Goal: Task Accomplishment & Management: Complete application form

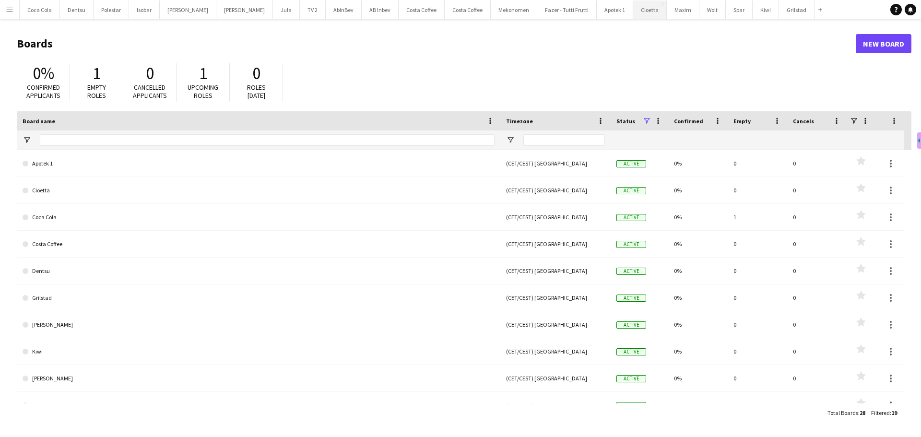
click at [633, 9] on button "Cloetta Close" at bounding box center [650, 9] width 34 height 19
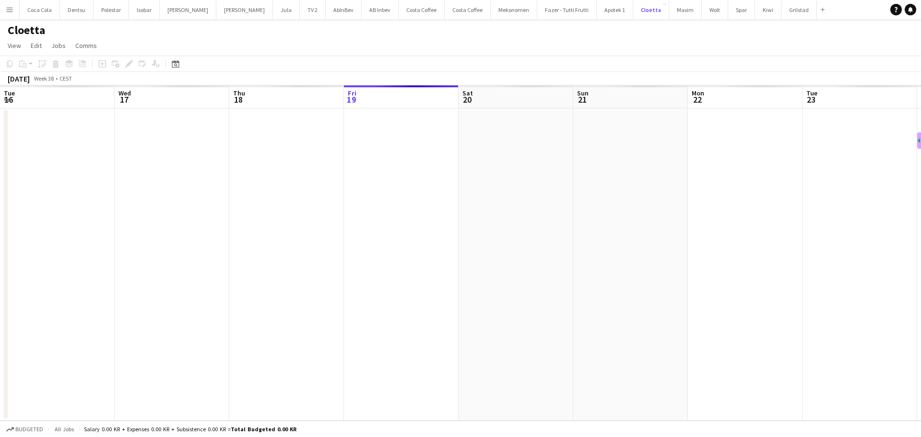
scroll to position [0, 229]
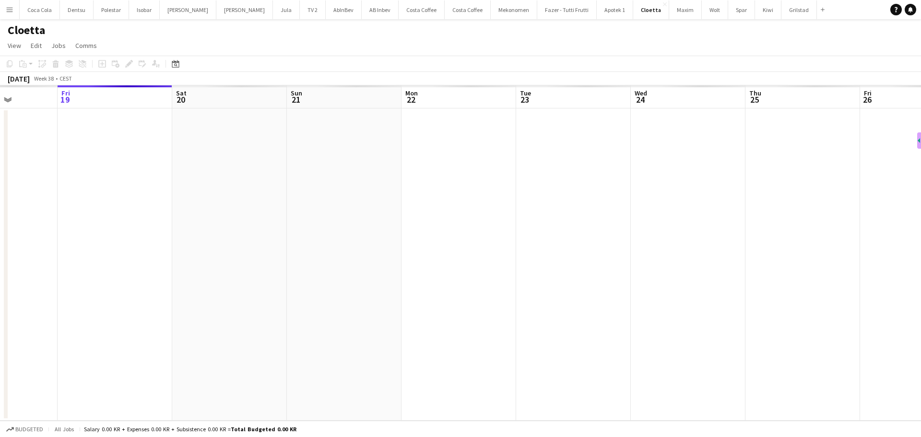
drag, startPoint x: 474, startPoint y: 221, endPoint x: 305, endPoint y: 218, distance: 168.9
click at [310, 218] on app-calendar-viewport "Tue 16 Wed 17 Thu 18 Fri 19 Sat 20 Sun 21 Mon 22 Tue 23 Wed 24 Thu 25 Fri 26 Sa…" at bounding box center [460, 252] width 921 height 335
drag, startPoint x: 370, startPoint y: 211, endPoint x: -122, endPoint y: 220, distance: 491.5
click at [0, 220] on html "Menu Boards Boards Boards All jobs Status Workforce Workforce My Workforce Recr…" at bounding box center [460, 218] width 921 height 437
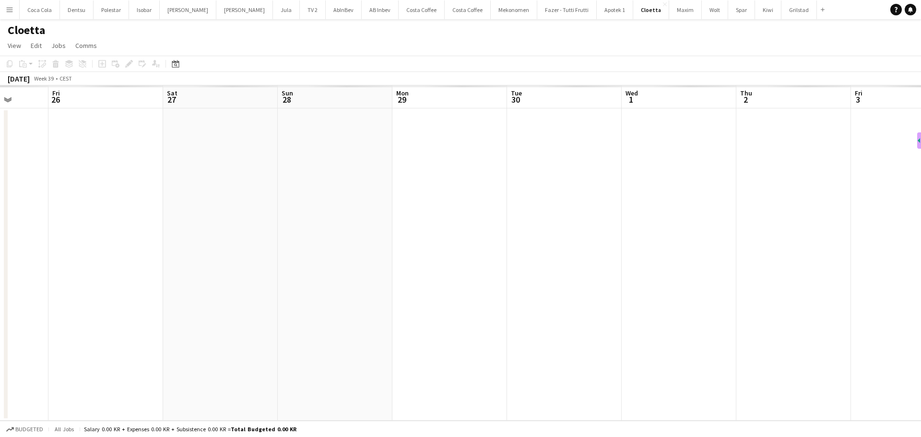
drag, startPoint x: 414, startPoint y: 189, endPoint x: 69, endPoint y: 217, distance: 346.1
click at [47, 224] on app-calendar-viewport "Tue 23 Wed 24 Thu 25 Fri 26 Sat 27 Sun 28 Mon 29 Tue 30 Wed 1 Thu 2 Fri 3 Sat 4…" at bounding box center [460, 252] width 921 height 335
drag, startPoint x: 150, startPoint y: 226, endPoint x: 370, endPoint y: 246, distance: 220.7
click at [370, 246] on app-calendar-viewport "Mon 22 Tue 23 Wed 24 Thu 25 Fri 26 Sat 27 Sun 28 Mon 29 Tue 30 Wed 1 Thu 2 Fri …" at bounding box center [460, 252] width 921 height 335
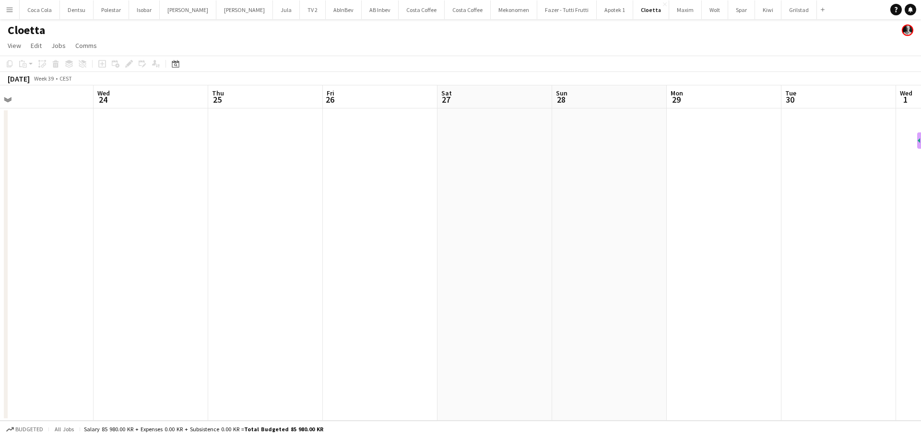
drag, startPoint x: 257, startPoint y: 308, endPoint x: 395, endPoint y: 285, distance: 140.2
click at [392, 286] on app-calendar-viewport "Sun 21 Mon 22 Tue 23 Wed 24 Thu 25 Fri 26 Sat 27 Sun 28 Mon 29 Tue 30 Wed 1 Thu…" at bounding box center [460, 252] width 921 height 335
drag, startPoint x: 529, startPoint y: 277, endPoint x: 324, endPoint y: 312, distance: 208.4
click at [325, 312] on app-calendar-viewport "Sat 20 Sun 21 Mon 22 Tue 23 Wed 24 Thu 25 Fri 26 Sat 27 Sun 28 Mon 29 Tue 30 We…" at bounding box center [460, 252] width 921 height 335
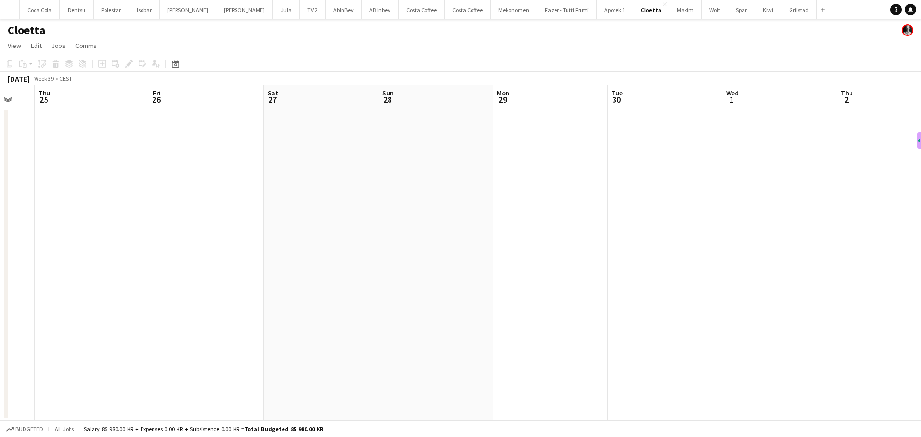
drag, startPoint x: 442, startPoint y: 290, endPoint x: 379, endPoint y: 295, distance: 63.0
click at [379, 295] on app-calendar-viewport "Mon 22 Tue 23 Wed 24 Thu 25 Fri 26 Sat 27 Sun 28 Mon 29 Tue 30 Wed 1 Thu 2 Fri …" at bounding box center [460, 252] width 921 height 335
drag, startPoint x: 602, startPoint y: 188, endPoint x: 454, endPoint y: 195, distance: 148.0
click at [454, 195] on app-calendar-viewport "Tue 23 Wed 24 Thu 25 Fri 26 Sat 27 Sun 28 Mon 29 Tue 30 Wed 1 Thu 2 Fri 3 Sat 4…" at bounding box center [460, 252] width 921 height 335
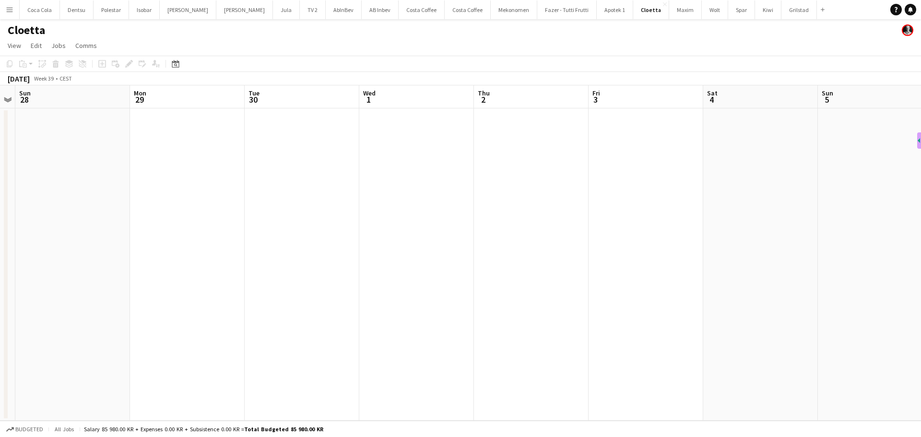
drag, startPoint x: 587, startPoint y: 159, endPoint x: 381, endPoint y: 187, distance: 207.3
click at [382, 193] on app-calendar-viewport "Thu 25 Fri 26 Sat 27 Sun 28 Mon 29 Tue 30 Wed 1 Thu 2 Fri 3 Sat 4 Sun 5 Mon 6 T…" at bounding box center [460, 252] width 921 height 335
click at [406, 151] on app-date-cell at bounding box center [415, 264] width 115 height 312
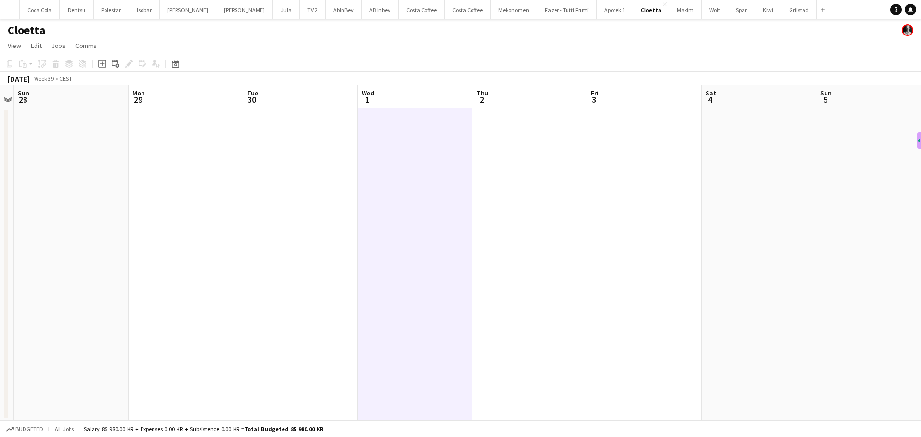
click at [498, 145] on app-date-cell at bounding box center [530, 264] width 115 height 312
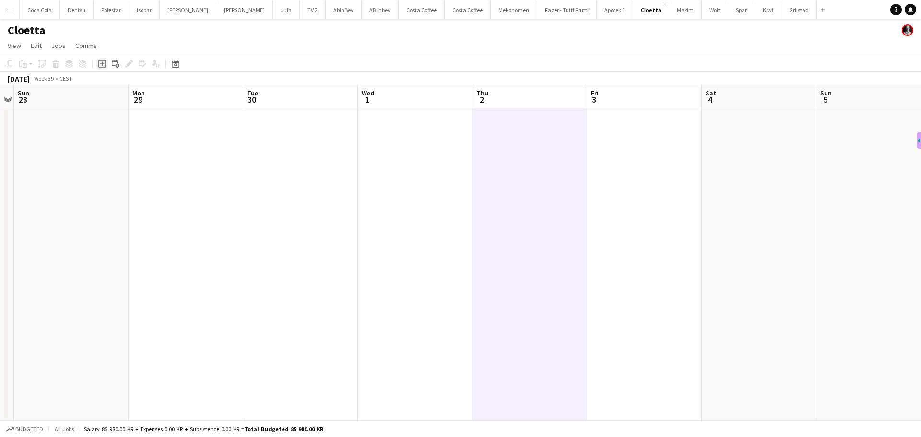
click at [102, 61] on icon "Add job" at bounding box center [102, 64] width 8 height 8
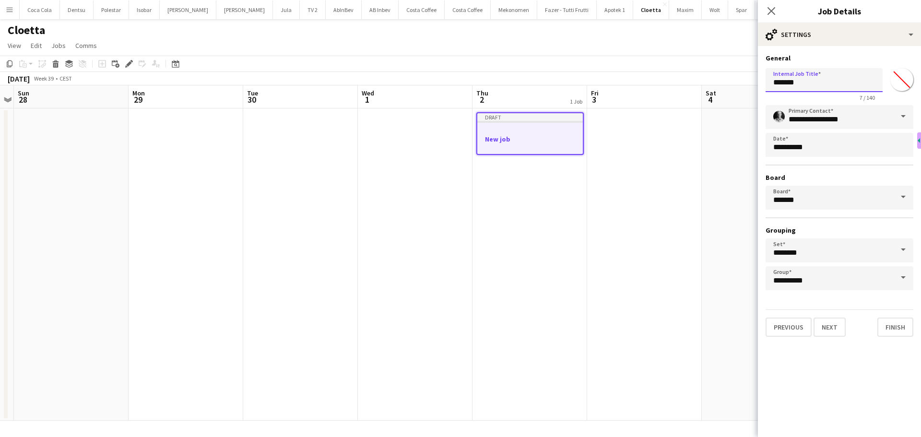
drag, startPoint x: 822, startPoint y: 80, endPoint x: 706, endPoint y: 83, distance: 116.2
click at [706, 83] on body "Menu Boards Boards Boards All jobs Status Workforce Workforce My Workforce Recr…" at bounding box center [460, 218] width 921 height 437
type input "**********"
drag, startPoint x: 841, startPoint y: 326, endPoint x: 816, endPoint y: 137, distance: 190.6
click at [841, 326] on button "Next" at bounding box center [830, 327] width 32 height 19
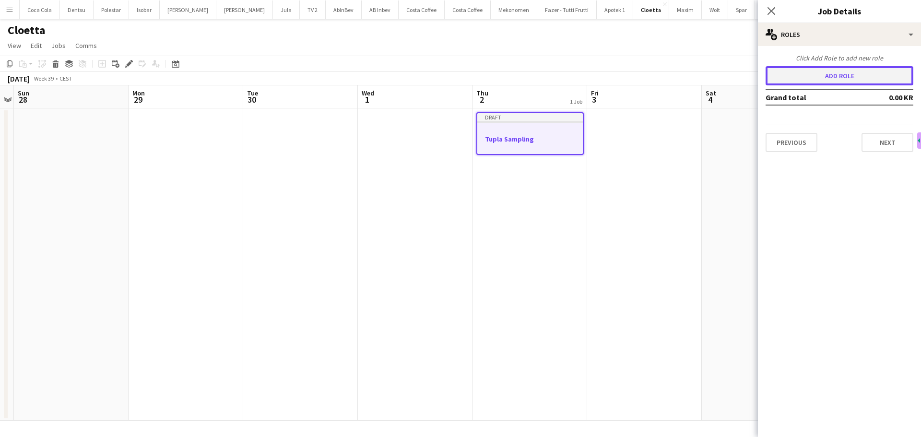
click at [835, 72] on button "Add role" at bounding box center [840, 75] width 148 height 19
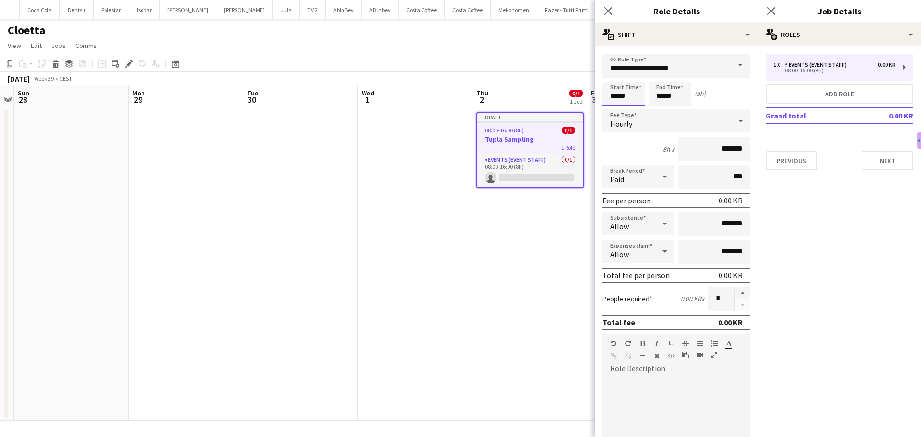
click at [638, 96] on input "*****" at bounding box center [624, 94] width 42 height 24
type input "*****"
click at [674, 94] on input "*****" at bounding box center [670, 94] width 42 height 24
type input "*****"
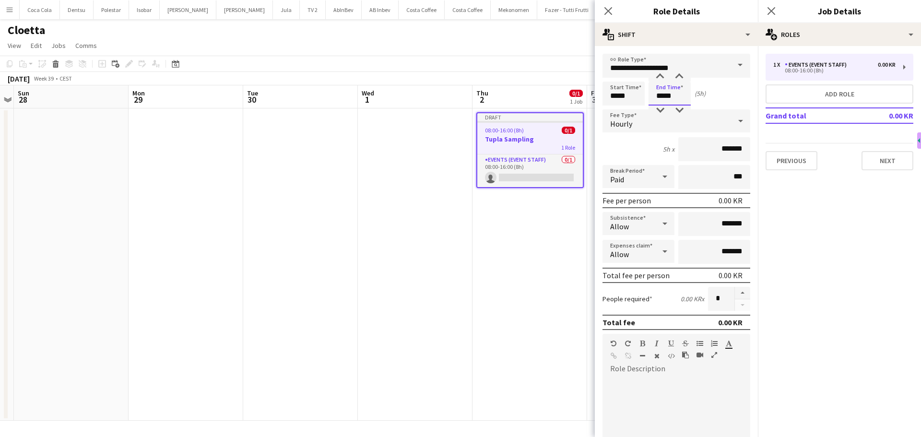
type input "*****"
click at [724, 148] on input "*******" at bounding box center [715, 149] width 72 height 24
type input "****"
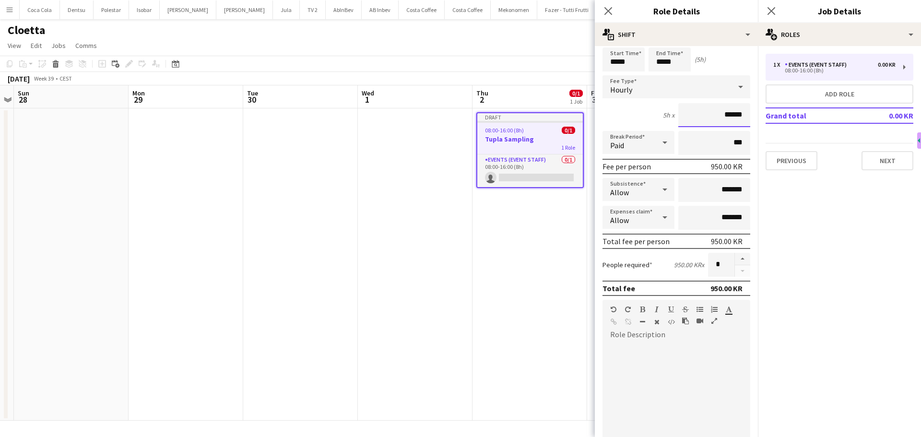
scroll to position [48, 0]
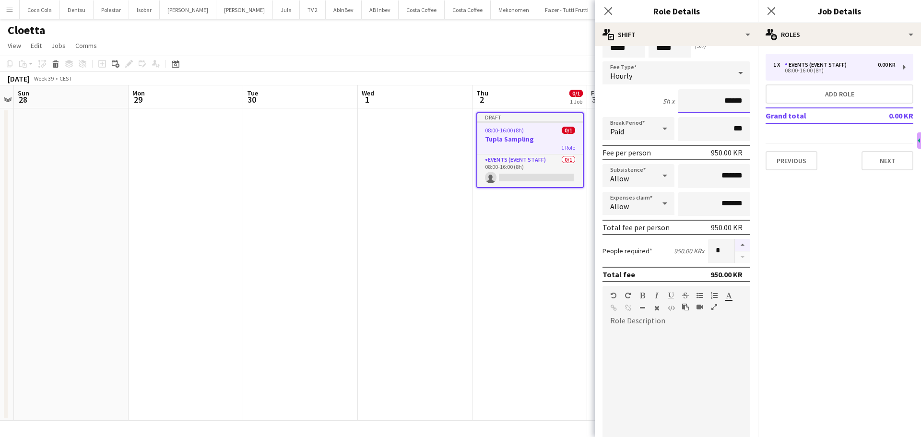
type input "******"
click at [735, 244] on button "button" at bounding box center [742, 245] width 15 height 12
type input "*"
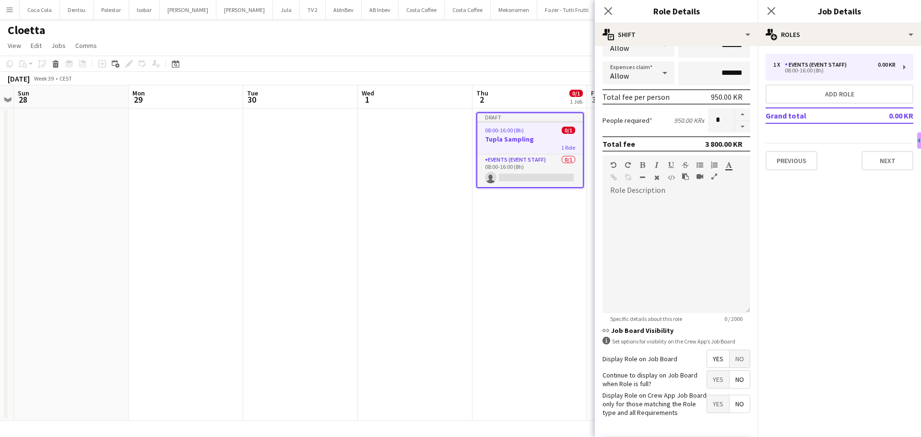
scroll to position [213, 0]
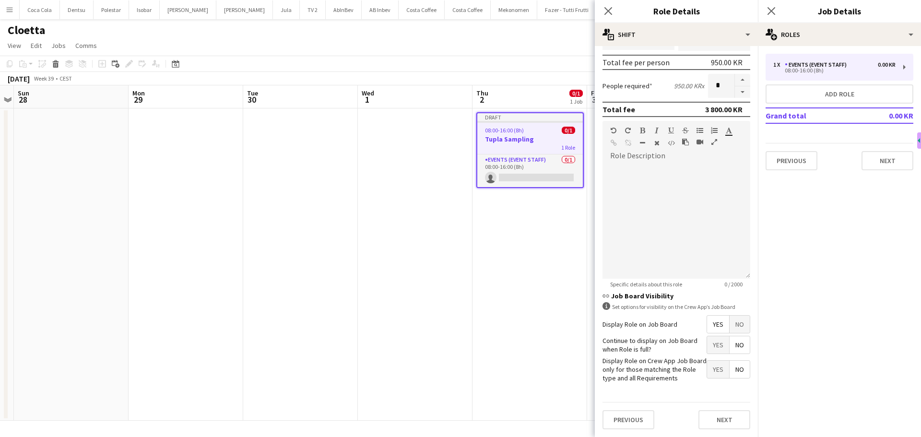
click at [709, 348] on span "Yes" at bounding box center [718, 344] width 22 height 17
click at [724, 414] on button "Next" at bounding box center [725, 419] width 52 height 19
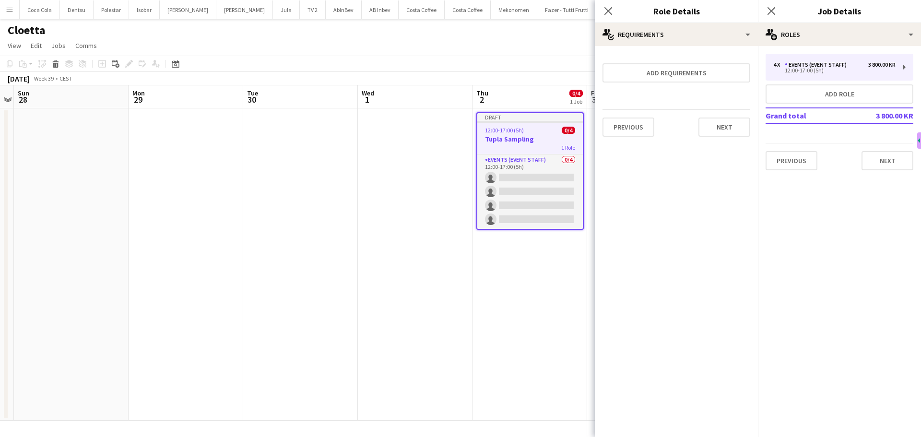
scroll to position [0, 0]
click at [883, 155] on button "Next" at bounding box center [888, 160] width 52 height 19
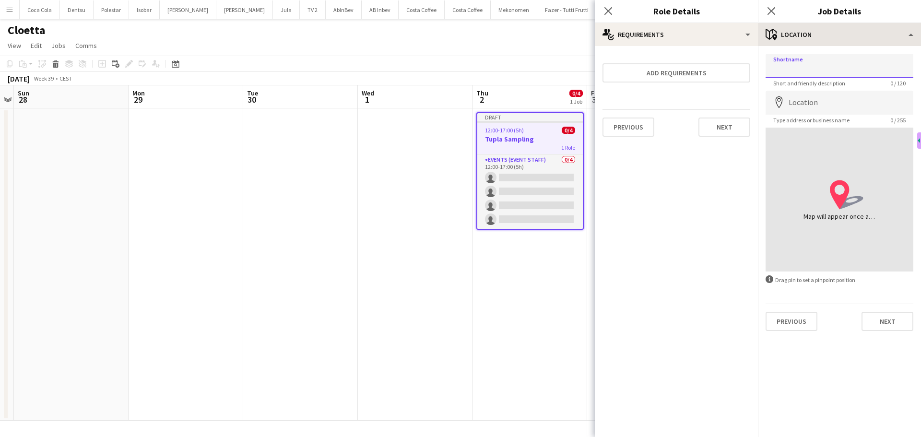
drag, startPoint x: 783, startPoint y: 70, endPoint x: 763, endPoint y: 39, distance: 36.5
click at [783, 70] on input "Shortname" at bounding box center [840, 66] width 148 height 24
type input "*******"
click at [801, 107] on input "Location" at bounding box center [840, 103] width 148 height 24
drag, startPoint x: 800, startPoint y: 69, endPoint x: 748, endPoint y: 35, distance: 62.7
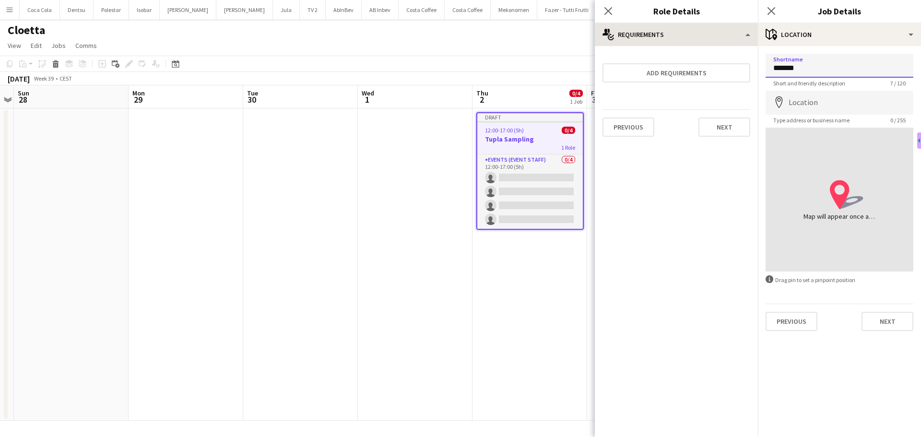
click at [767, 72] on input "*******" at bounding box center [840, 66] width 148 height 24
type input "******"
click at [806, 99] on input "Location" at bounding box center [840, 103] width 148 height 24
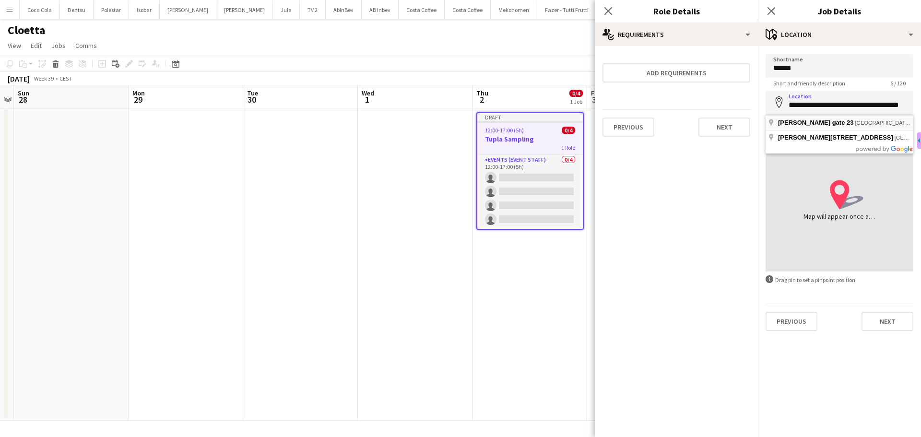
type input "**********"
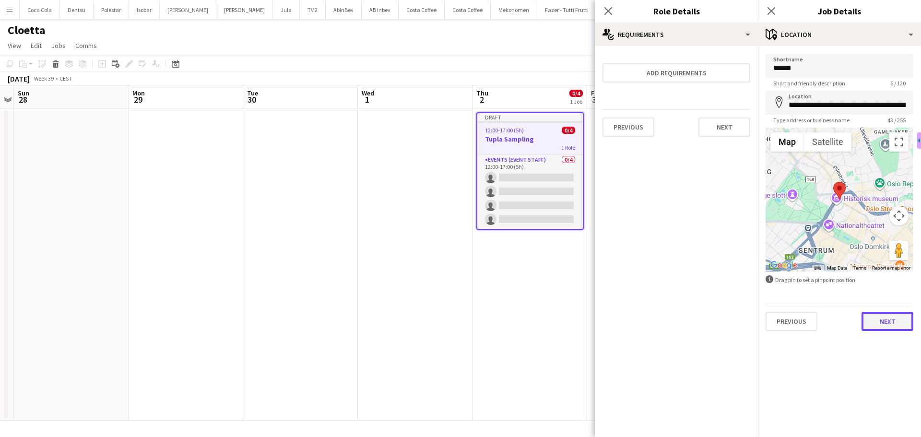
click at [886, 321] on button "Next" at bounding box center [888, 321] width 52 height 19
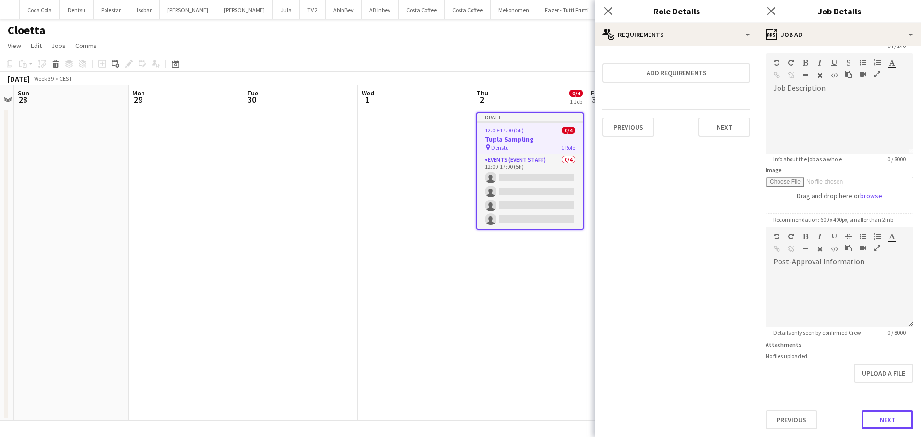
scroll to position [37, 0]
click at [885, 385] on form "**********" at bounding box center [839, 222] width 163 height 413
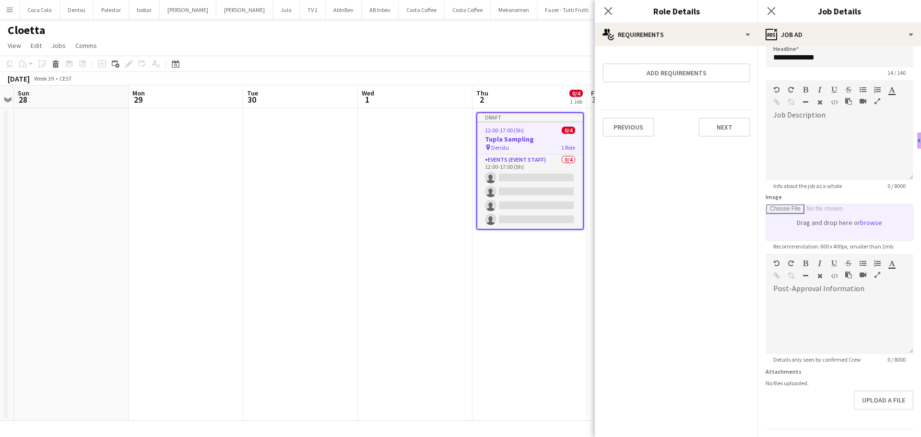
scroll to position [0, 0]
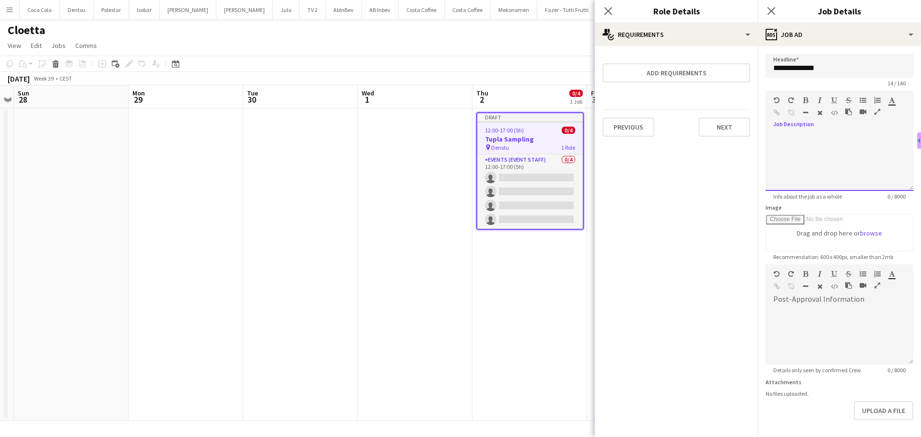
click at [835, 130] on div at bounding box center [840, 159] width 148 height 64
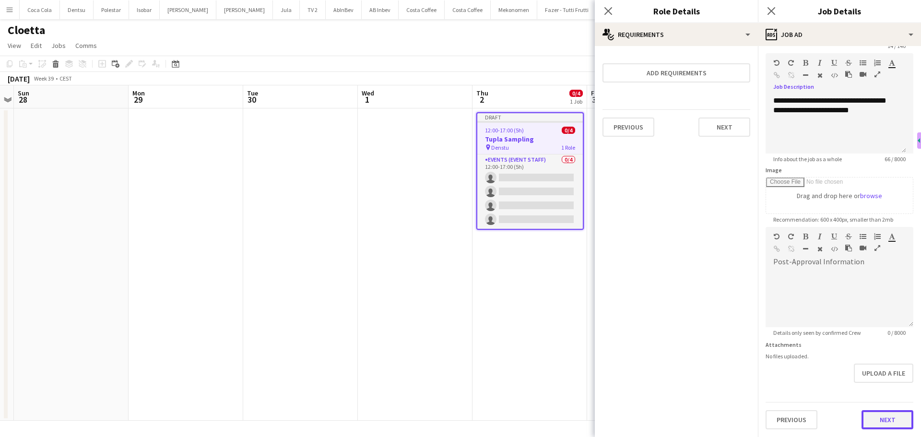
click at [890, 417] on button "Next" at bounding box center [888, 419] width 52 height 19
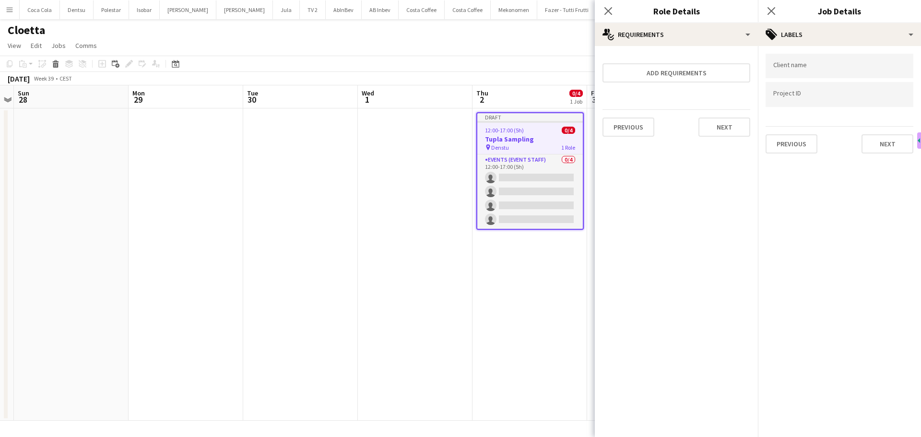
scroll to position [0, 0]
click at [813, 62] on div at bounding box center [840, 66] width 148 height 24
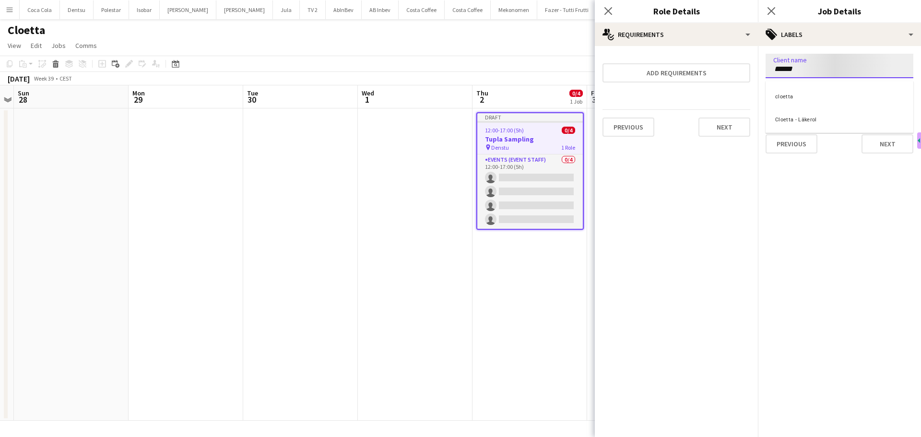
type input "******"
click at [801, 101] on div "cloetta" at bounding box center [840, 95] width 148 height 23
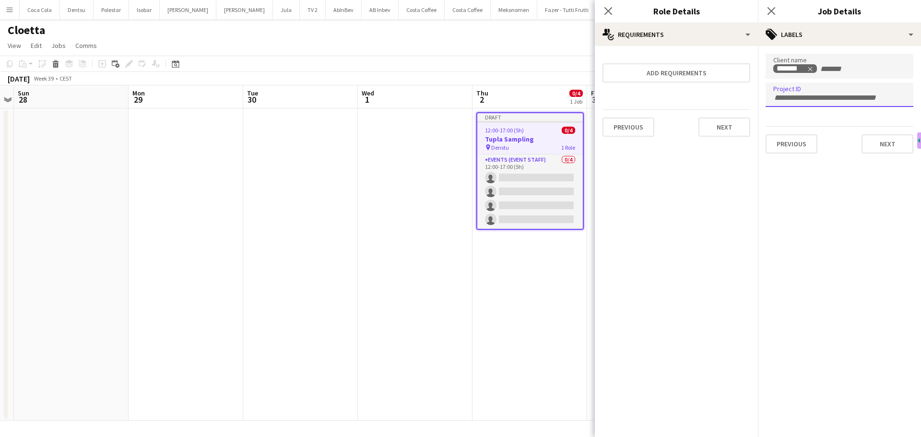
click at [795, 99] on input "Type to search project ID labels..." at bounding box center [840, 98] width 132 height 9
type input "*********"
click at [894, 147] on button "Next" at bounding box center [888, 143] width 52 height 19
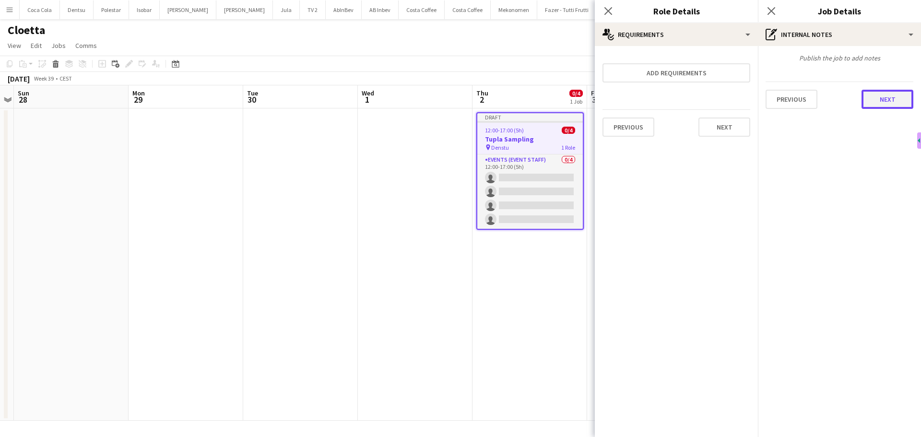
click at [887, 98] on button "Next" at bounding box center [888, 99] width 52 height 19
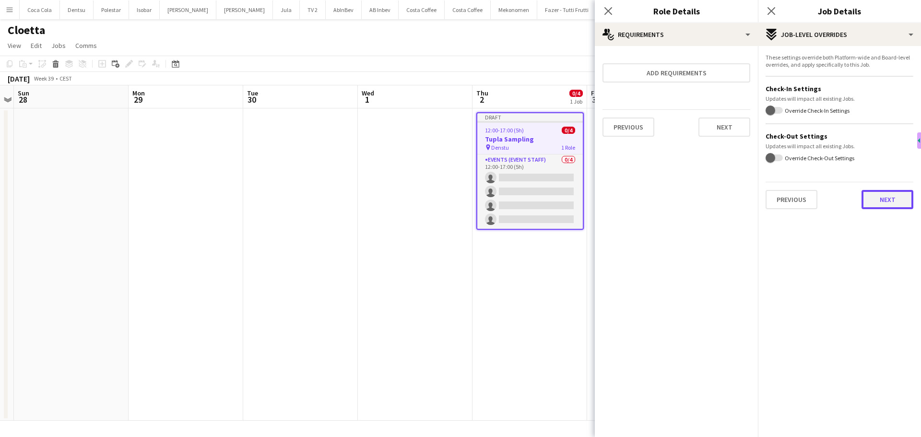
click at [879, 200] on button "Next" at bounding box center [888, 199] width 52 height 19
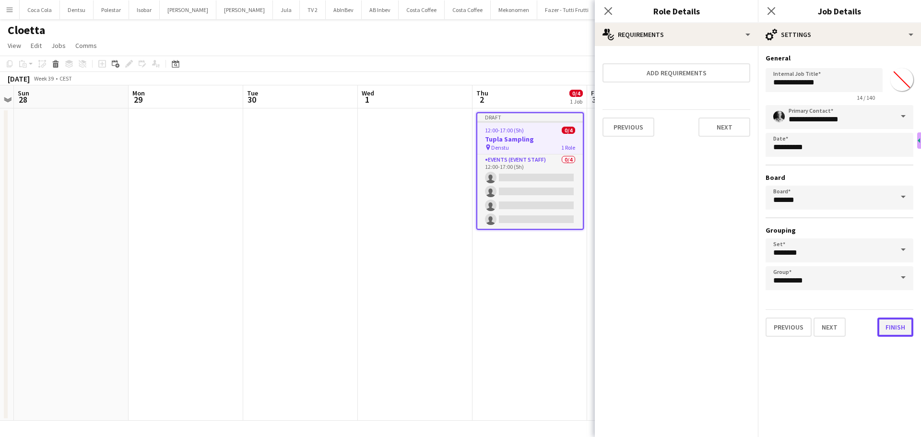
click at [899, 324] on button "Finish" at bounding box center [896, 327] width 36 height 19
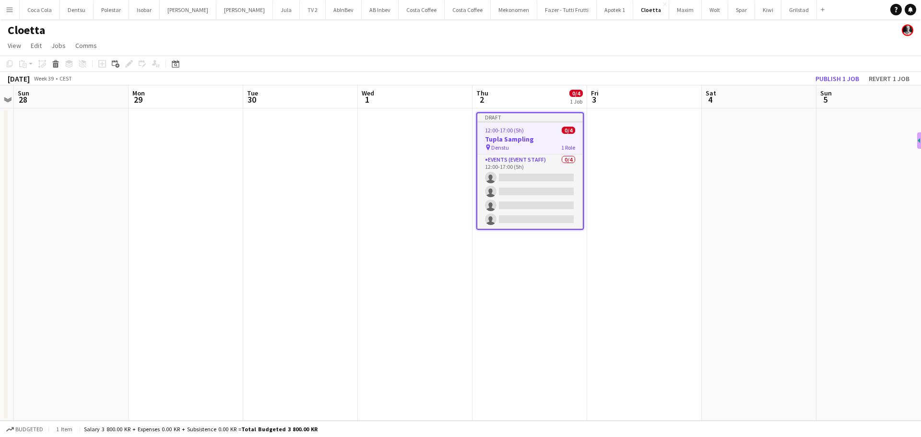
click at [540, 142] on h3 "Tupla Sampling" at bounding box center [530, 139] width 106 height 9
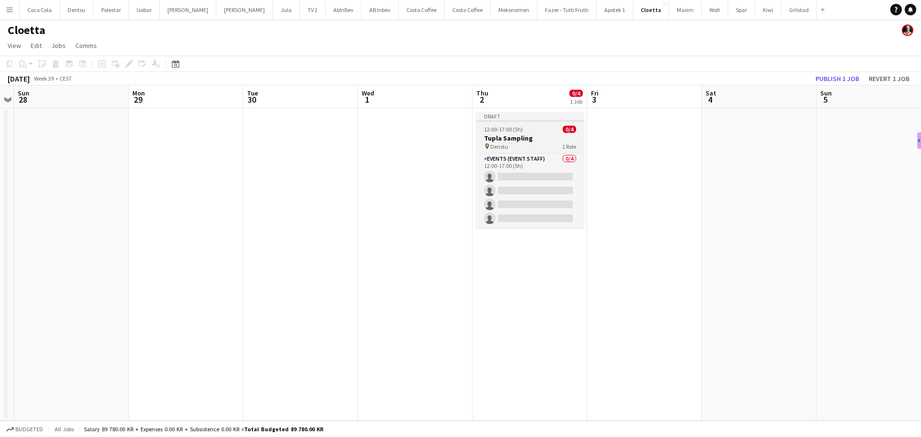
click at [540, 142] on h3 "Tupla Sampling" at bounding box center [530, 138] width 107 height 9
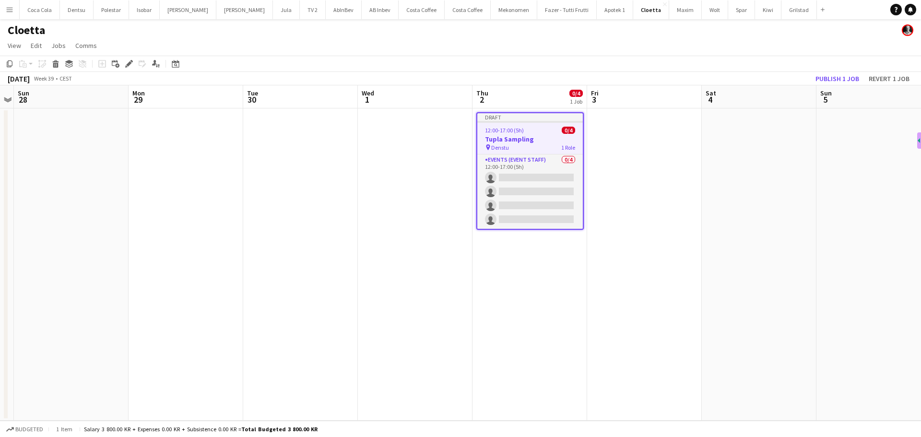
click at [631, 150] on app-date-cell at bounding box center [644, 264] width 115 height 312
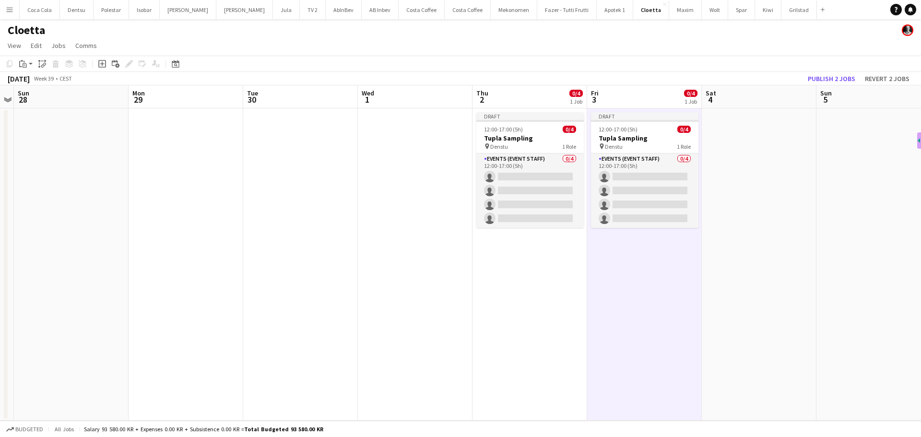
click at [741, 127] on app-date-cell at bounding box center [759, 264] width 115 height 312
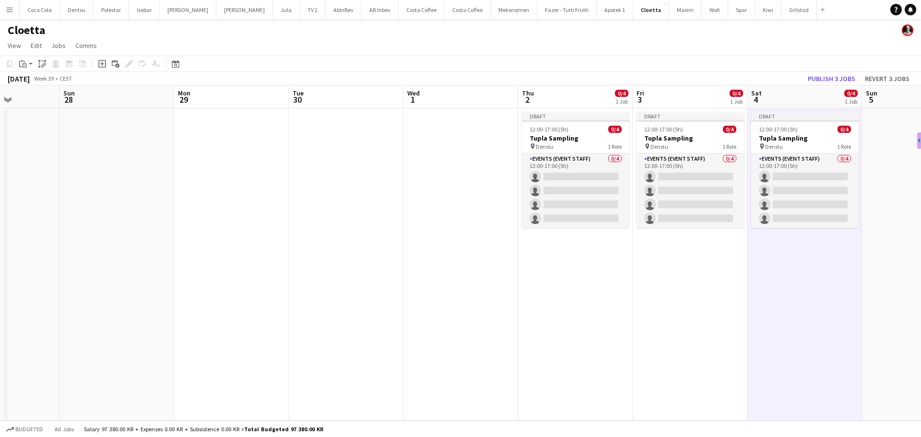
drag, startPoint x: 702, startPoint y: 310, endPoint x: 496, endPoint y: 328, distance: 206.6
click at [511, 330] on app-calendar-viewport "Thu 25 Fri 26 Sat 27 Sun 28 Mon 29 Tue 30 Wed 1 Thu 2 0/4 1 Job Fri 3 0/4 1 Job…" at bounding box center [460, 252] width 921 height 335
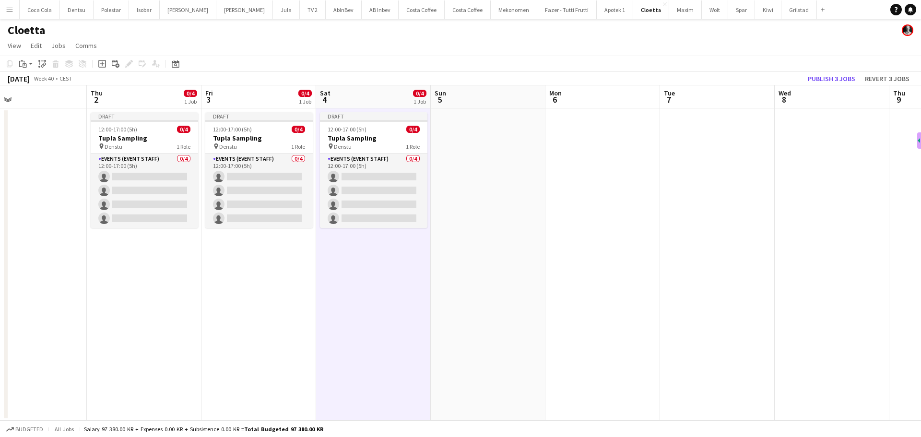
drag, startPoint x: 743, startPoint y: 275, endPoint x: 585, endPoint y: 289, distance: 159.0
click at [586, 290] on app-calendar-viewport "Sun 28 Mon 29 Tue 30 Wed 1 Thu 2 0/4 1 Job Fri 3 0/4 1 Job Sat 4 0/4 1 Job Sun …" at bounding box center [460, 252] width 921 height 335
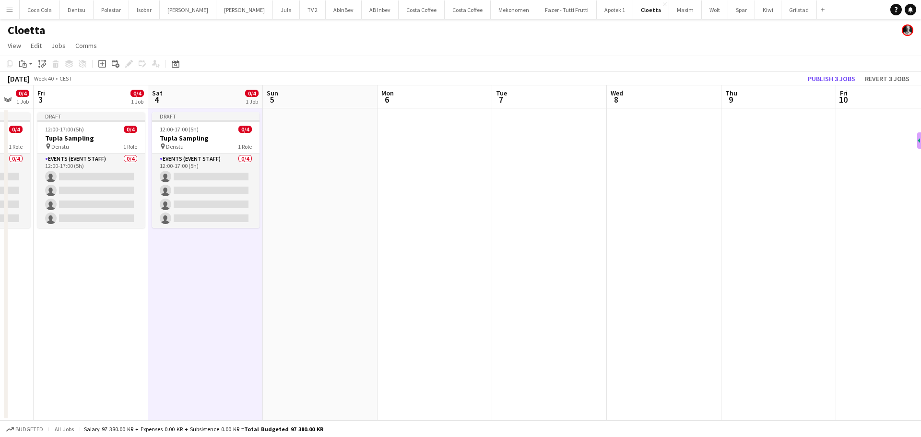
drag, startPoint x: 660, startPoint y: 162, endPoint x: 496, endPoint y: 182, distance: 165.4
click at [496, 182] on app-calendar-viewport "Tue 30 Wed 1 Thu 2 0/4 1 Job Fri 3 0/4 1 Job Sat 4 0/4 1 Job Sun 5 Mon 6 Tue 7 …" at bounding box center [460, 252] width 921 height 335
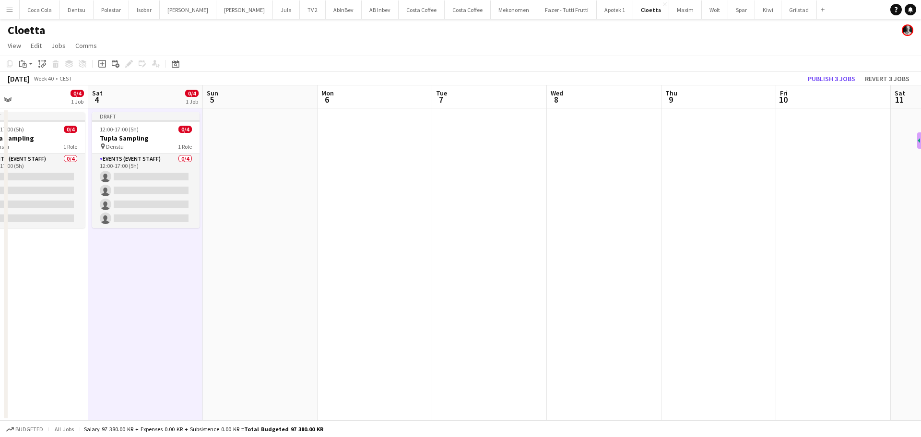
scroll to position [0, 255]
drag, startPoint x: 656, startPoint y: 137, endPoint x: 597, endPoint y: 145, distance: 59.5
click at [597, 145] on app-calendar-viewport "Wed 1 Thu 2 0/4 1 Job Fri 3 0/4 1 Job Sat 4 0/4 1 Job Sun 5 Mon 6 Tue 7 Wed 8 T…" at bounding box center [460, 252] width 921 height 335
click at [696, 133] on app-date-cell at bounding box center [720, 264] width 115 height 312
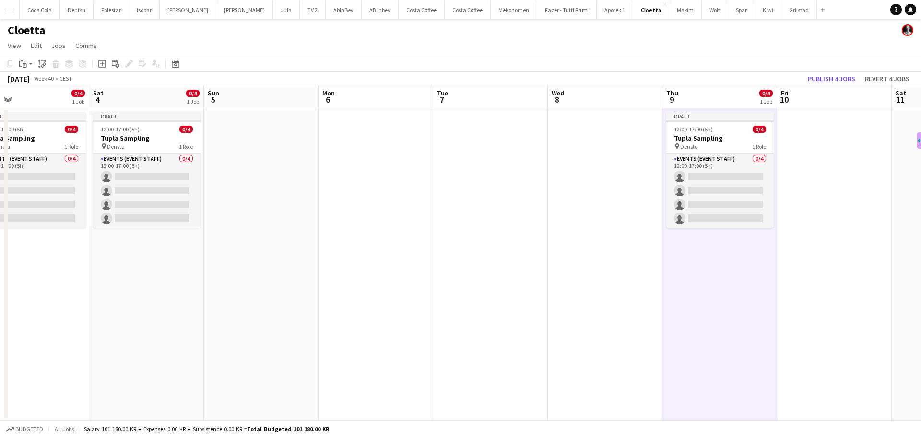
click at [818, 125] on app-date-cell at bounding box center [834, 264] width 115 height 312
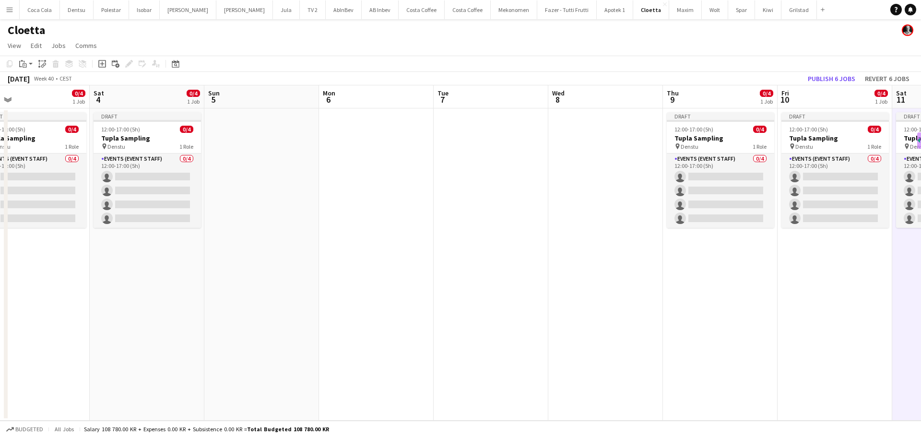
click at [597, 172] on app-date-cell at bounding box center [605, 264] width 115 height 312
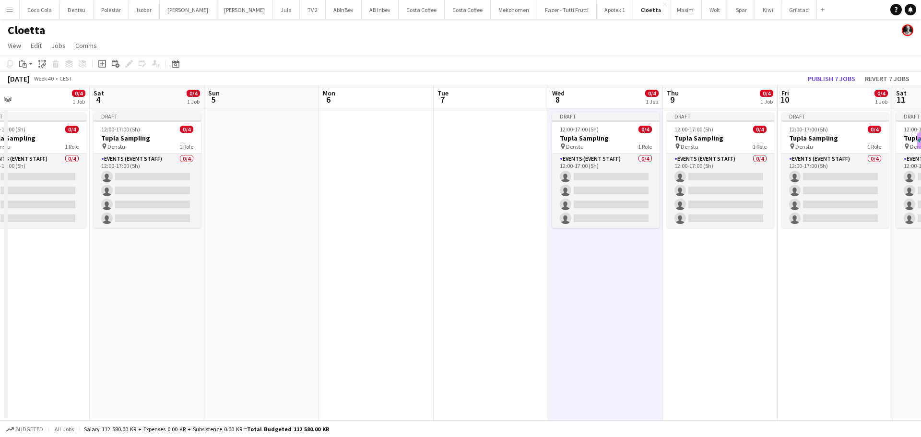
click at [434, 193] on app-date-cell at bounding box center [491, 264] width 115 height 312
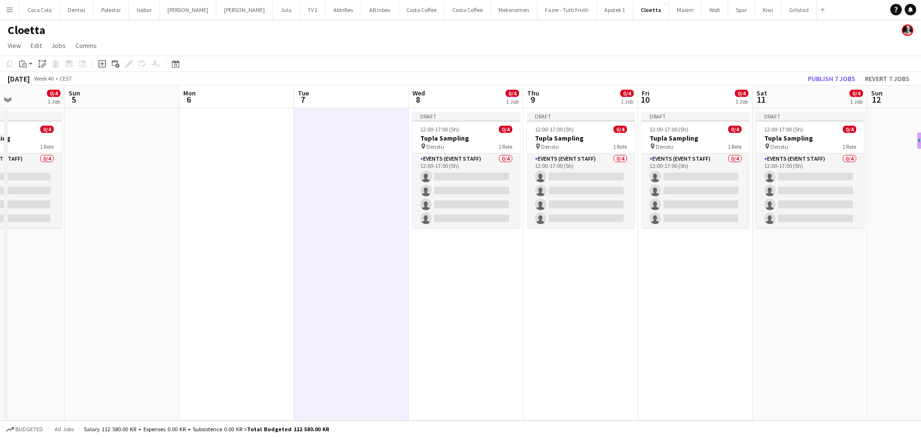
drag, startPoint x: 501, startPoint y: 236, endPoint x: 314, endPoint y: 243, distance: 186.8
click at [298, 250] on app-calendar-viewport "Thu 2 0/4 1 Job Fri 3 0/4 1 Job Sat 4 0/4 1 Job Sun 5 Mon 6 Tue 7 Wed 8 0/4 1 J…" at bounding box center [460, 252] width 921 height 335
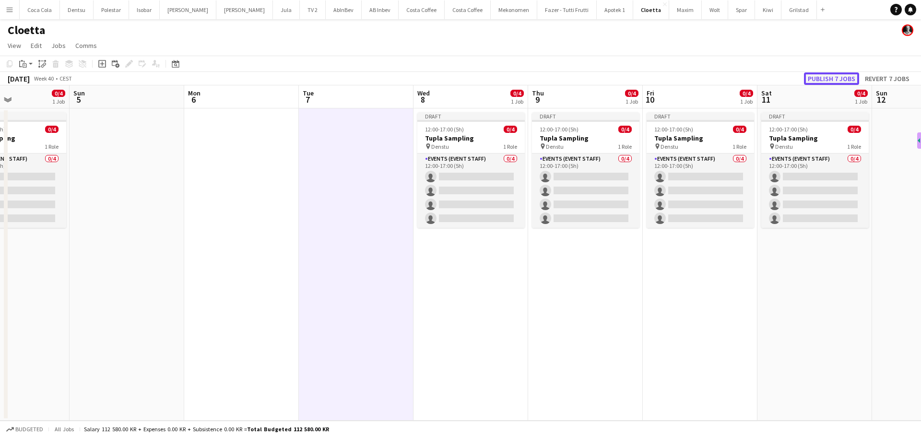
click at [828, 77] on button "Publish 7 jobs" at bounding box center [831, 78] width 55 height 12
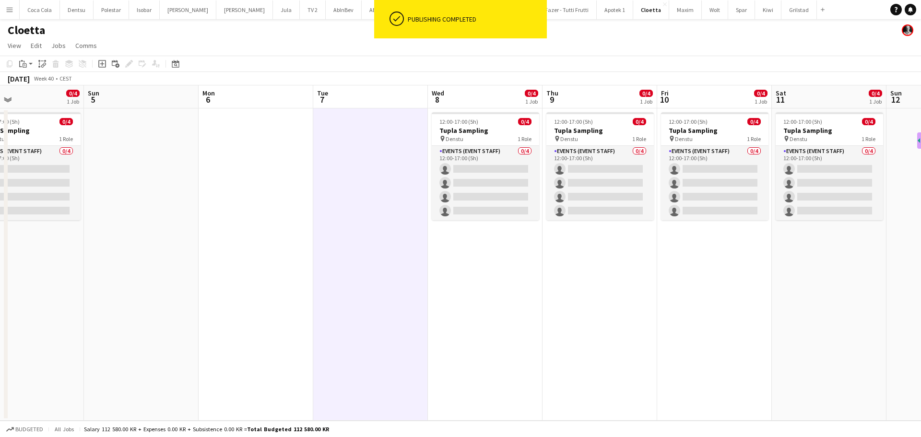
drag, startPoint x: 388, startPoint y: 255, endPoint x: 620, endPoint y: 223, distance: 233.9
click at [620, 223] on app-calendar-viewport "Thu 2 0/4 1 Job Fri 3 0/4 1 Job Sat 4 0/4 1 Job Sun 5 Mon 6 Tue 7 Wed 8 0/4 1 J…" at bounding box center [460, 252] width 921 height 335
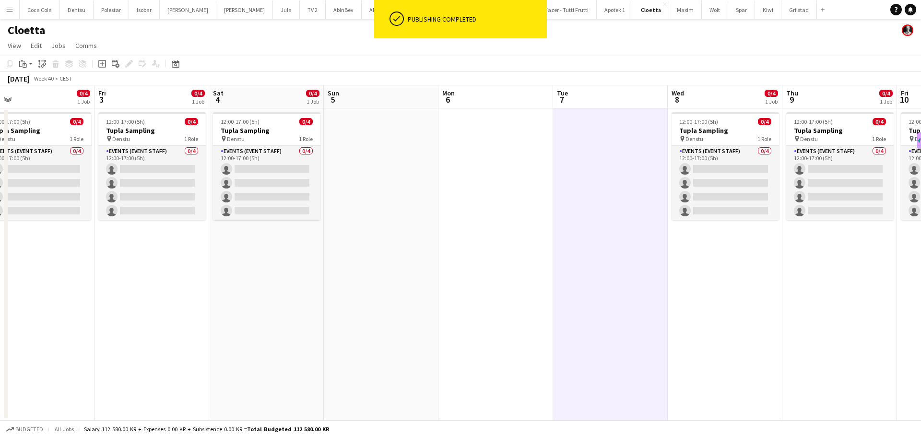
click at [392, 195] on app-calendar-viewport "Tue 30 Wed 1 Thu 2 0/4 1 Job Fri 3 0/4 1 Job Sat 4 0/4 1 Job Sun 5 Mon 6 Tue 7 …" at bounding box center [460, 252] width 921 height 335
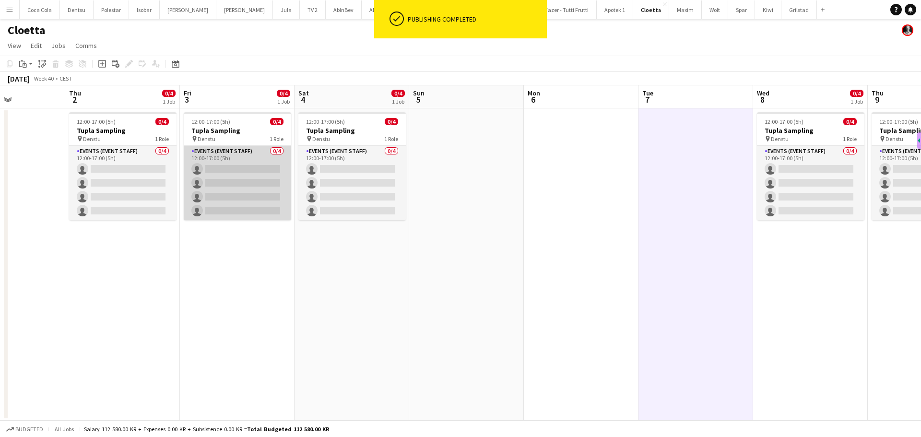
drag, startPoint x: 186, startPoint y: 175, endPoint x: 198, endPoint y: 175, distance: 12.0
click at [186, 175] on app-card-role "Events (Event Staff) 0/4 12:00-17:00 (5h) single-neutral-actions single-neutral…" at bounding box center [237, 183] width 107 height 74
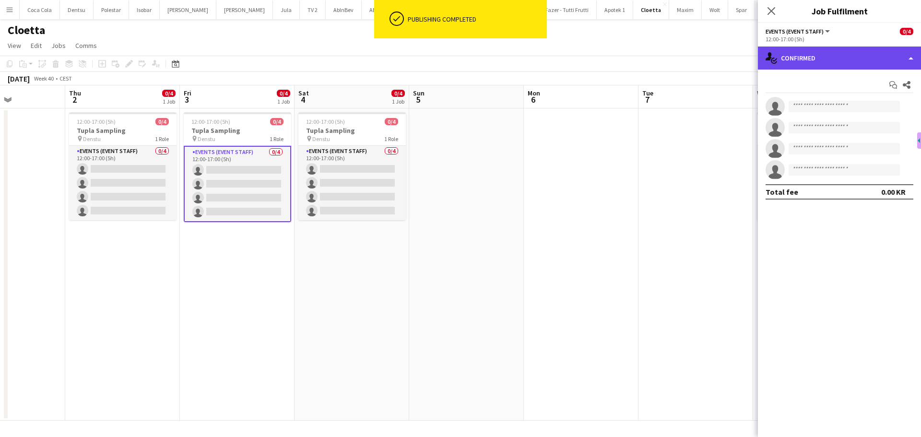
click at [835, 65] on div "single-neutral-actions-check-2 Confirmed" at bounding box center [839, 58] width 163 height 23
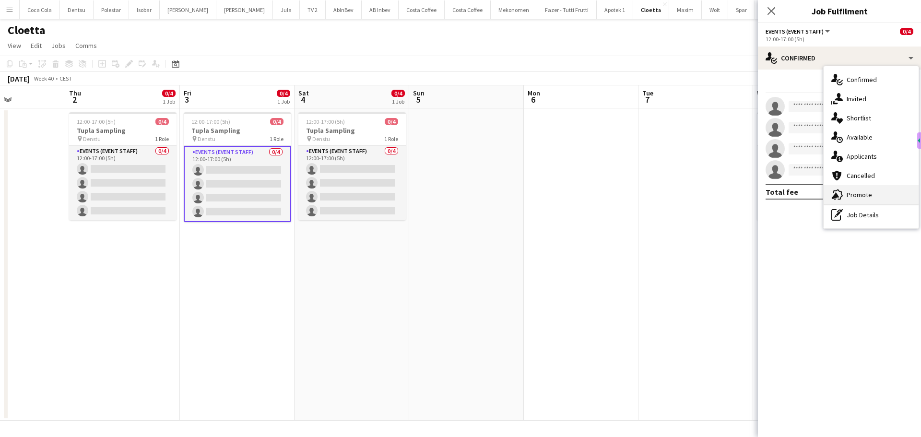
click at [870, 199] on span "Promote" at bounding box center [859, 195] width 25 height 9
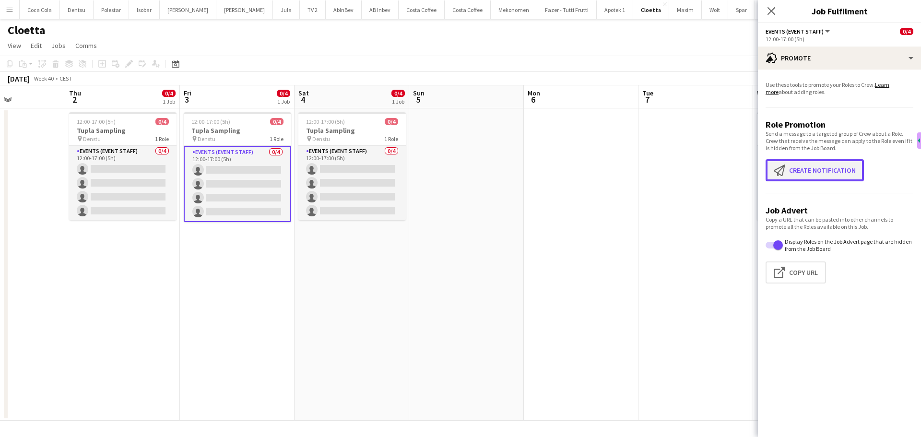
click at [809, 173] on button "Create notification Create notification" at bounding box center [815, 170] width 98 height 22
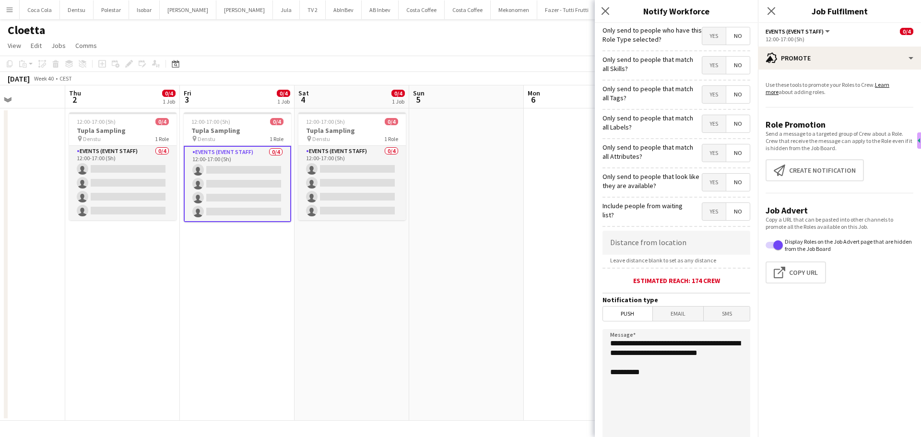
click at [670, 314] on span "Email" at bounding box center [678, 314] width 51 height 14
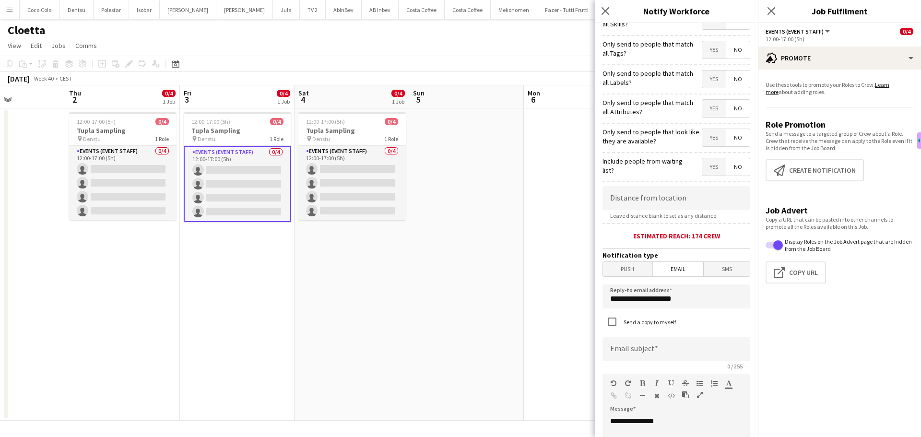
scroll to position [96, 0]
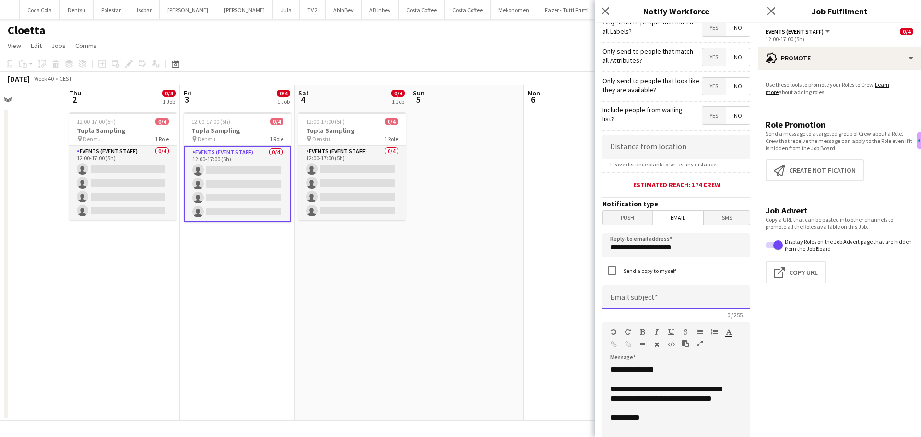
drag, startPoint x: 646, startPoint y: 300, endPoint x: 646, endPoint y: 293, distance: 7.2
click at [646, 300] on input at bounding box center [677, 298] width 148 height 24
type input "*"
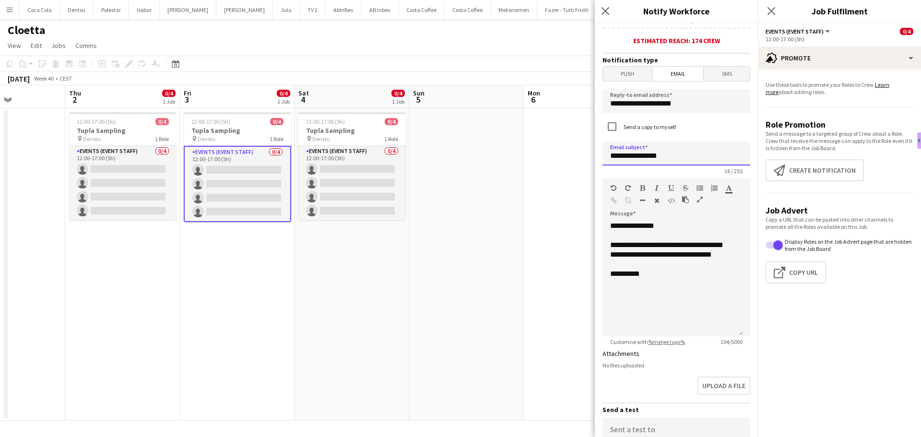
type input "**********"
drag, startPoint x: 661, startPoint y: 285, endPoint x: 598, endPoint y: 227, distance: 84.9
click at [598, 227] on form "**********" at bounding box center [676, 167] width 163 height 769
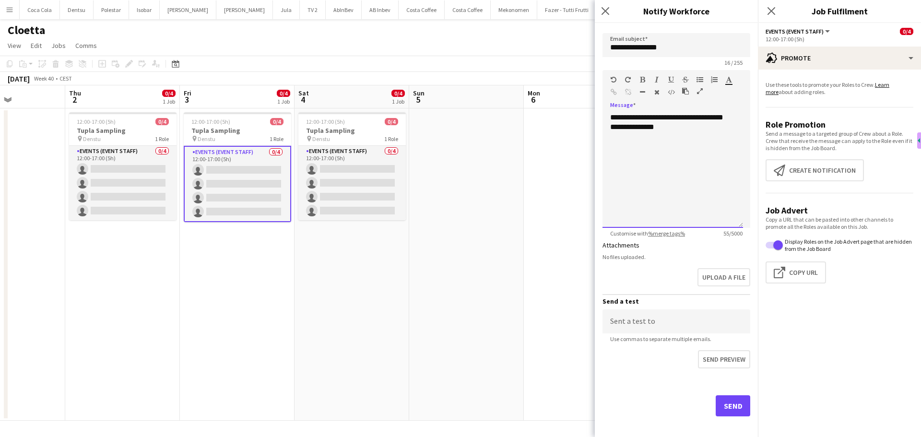
scroll to position [355, 0]
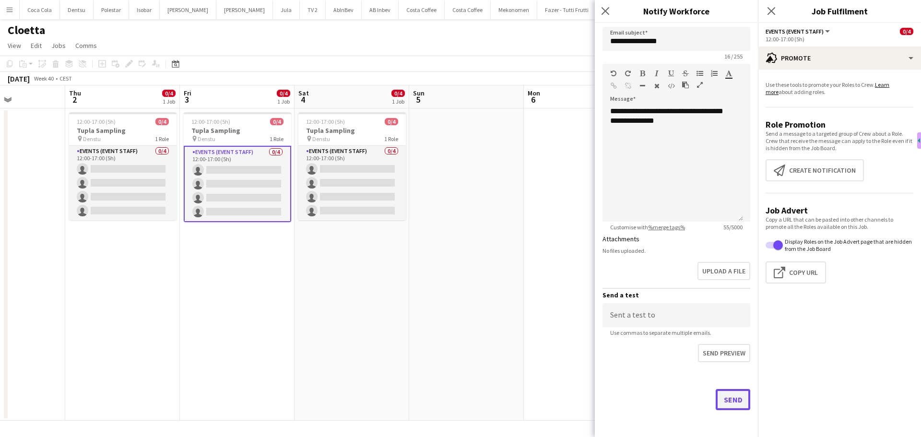
click at [726, 398] on button "Send" at bounding box center [733, 399] width 35 height 21
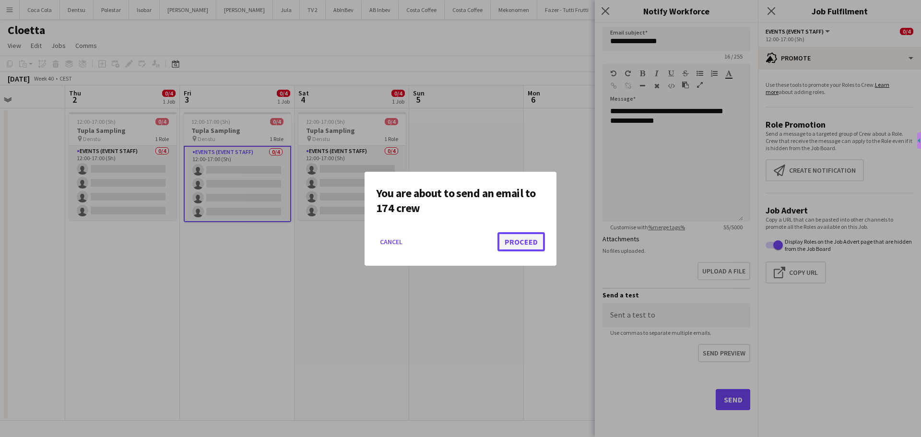
click at [528, 236] on button "Proceed" at bounding box center [522, 241] width 48 height 19
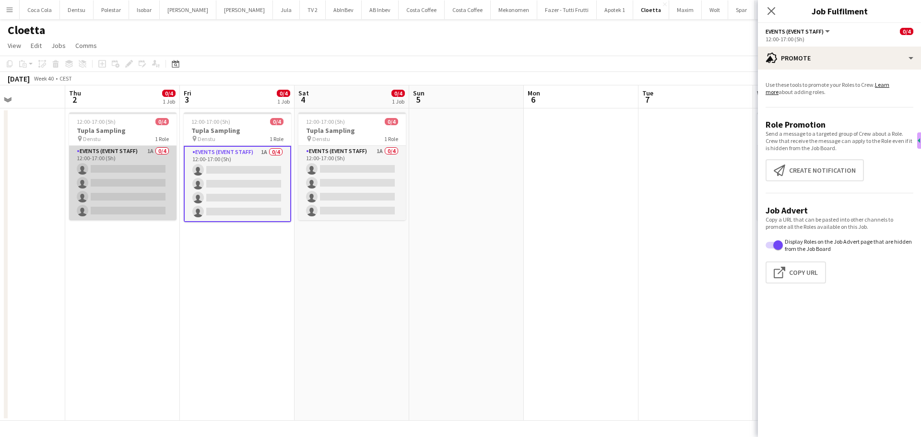
click at [137, 160] on app-card-role "Events (Event Staff) 1A 0/4 12:00-17:00 (5h) single-neutral-actions single-neut…" at bounding box center [122, 183] width 107 height 74
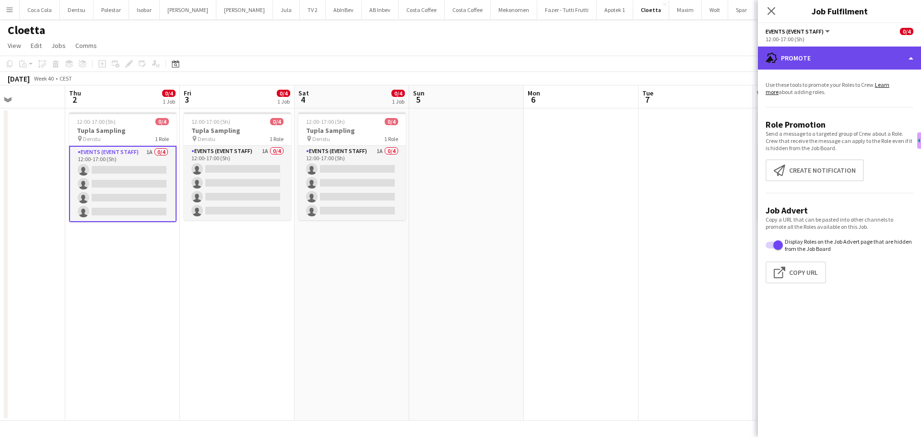
click at [812, 54] on div "advertising-megaphone Promote" at bounding box center [839, 58] width 163 height 23
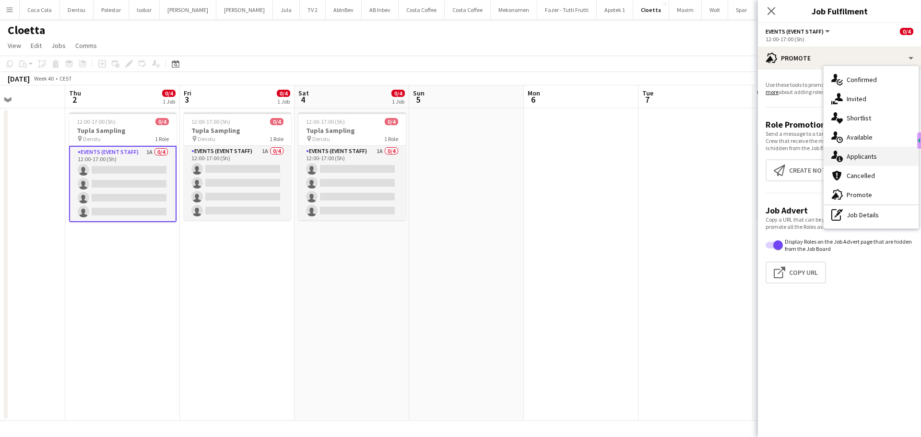
click at [860, 159] on span "Applicants" at bounding box center [862, 156] width 30 height 9
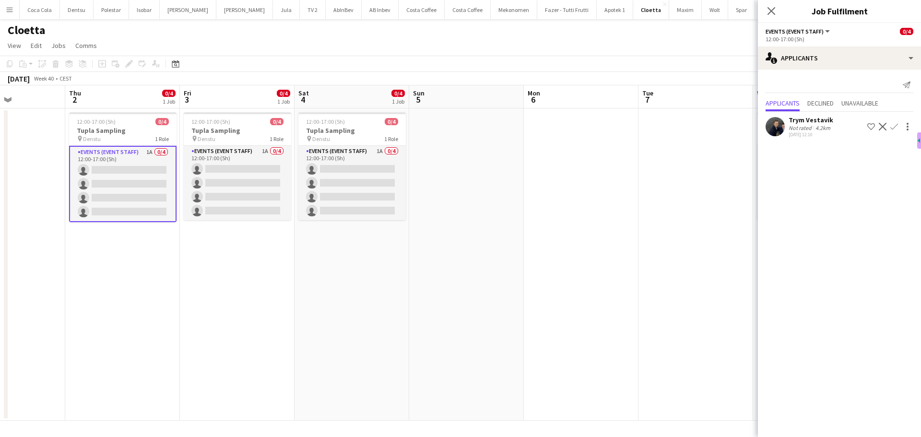
click at [894, 124] on app-icon "Confirm" at bounding box center [895, 127] width 8 height 8
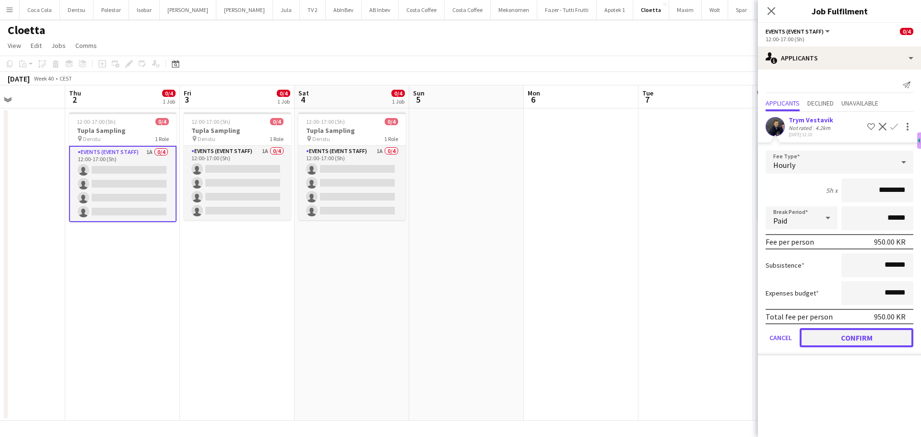
click at [853, 335] on button "Confirm" at bounding box center [857, 337] width 114 height 19
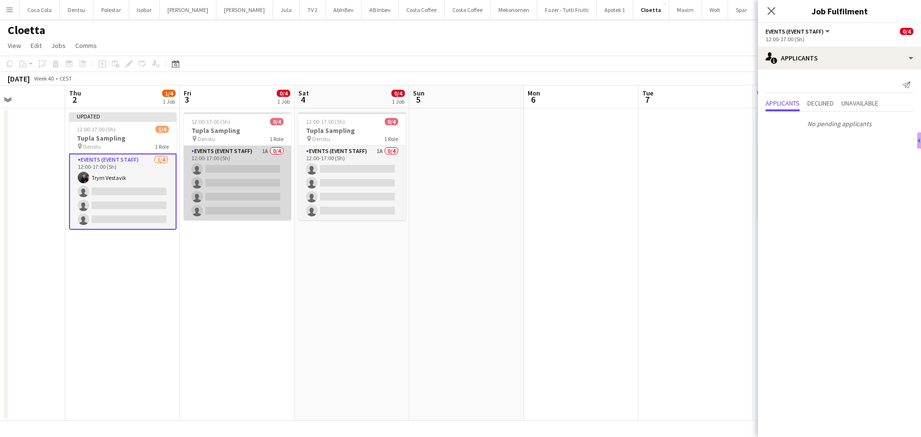
click at [248, 178] on app-card-role "Events (Event Staff) 1A 0/4 12:00-17:00 (5h) single-neutral-actions single-neut…" at bounding box center [237, 183] width 107 height 74
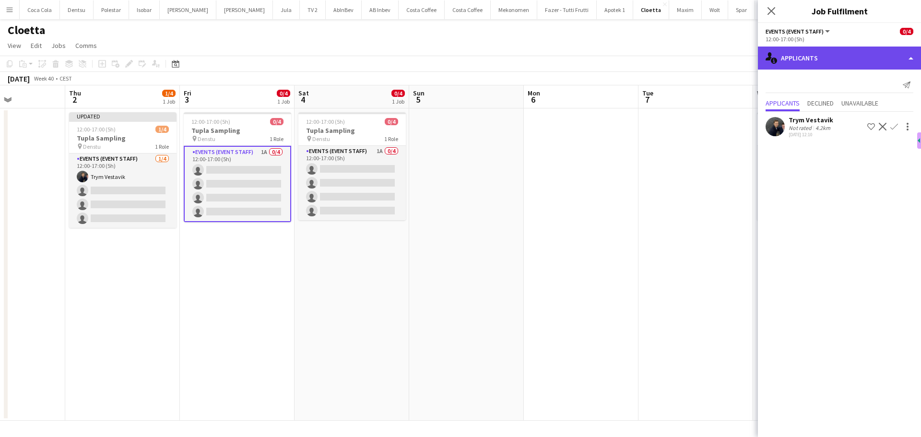
click at [879, 57] on div "single-neutral-actions-information Applicants" at bounding box center [839, 58] width 163 height 23
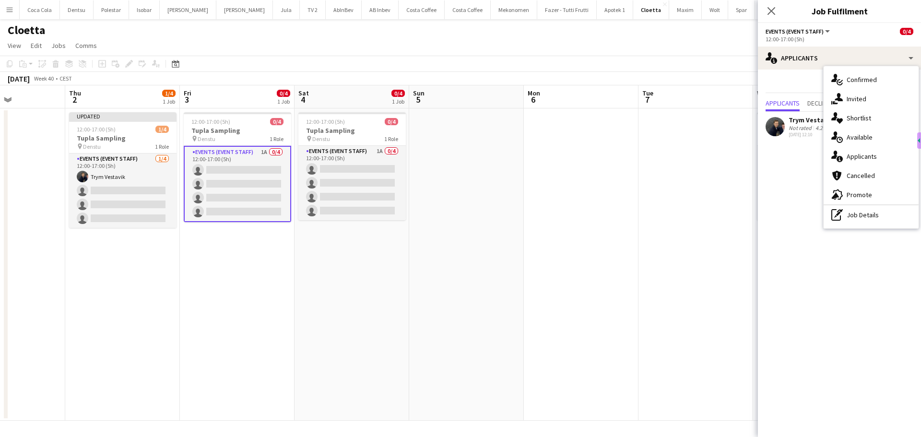
drag, startPoint x: 651, startPoint y: 182, endPoint x: 657, endPoint y: 181, distance: 6.4
click at [651, 182] on app-date-cell at bounding box center [696, 264] width 115 height 312
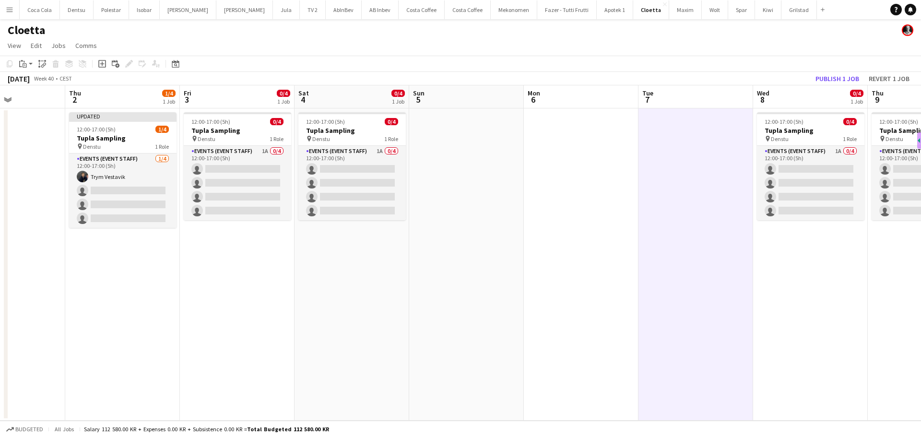
scroll to position [0, 278]
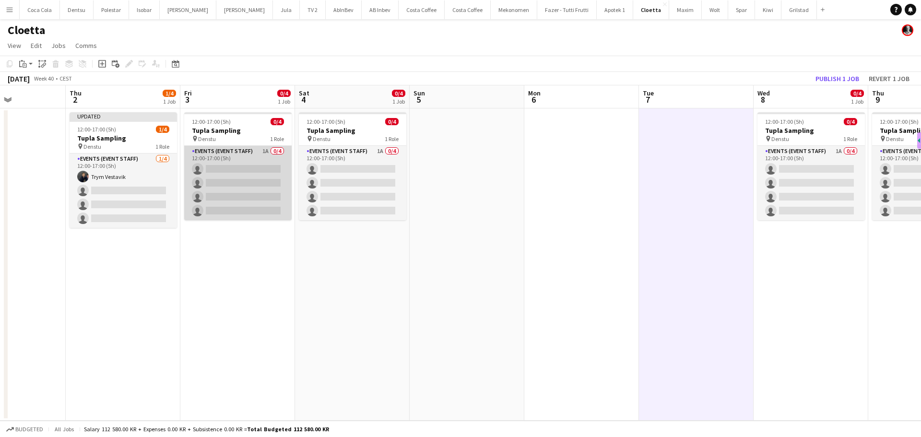
click at [255, 186] on app-card-role "Events (Event Staff) 1A 0/4 12:00-17:00 (5h) single-neutral-actions single-neut…" at bounding box center [237, 183] width 107 height 74
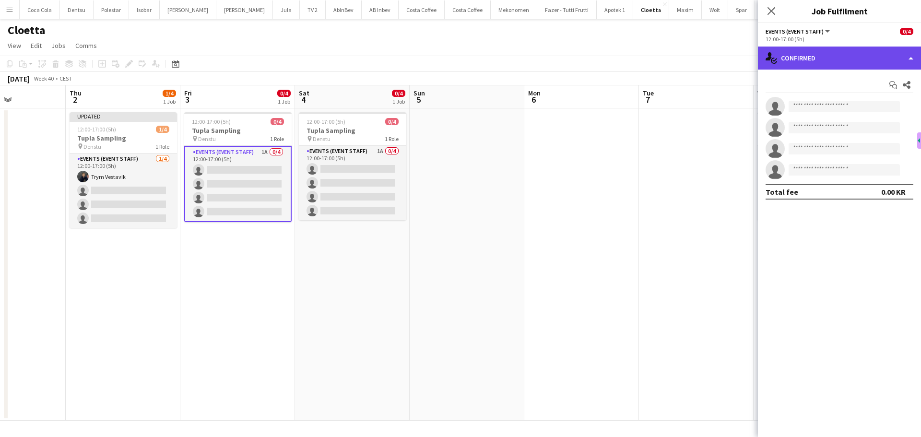
click at [806, 64] on div "single-neutral-actions-check-2 Confirmed" at bounding box center [839, 58] width 163 height 23
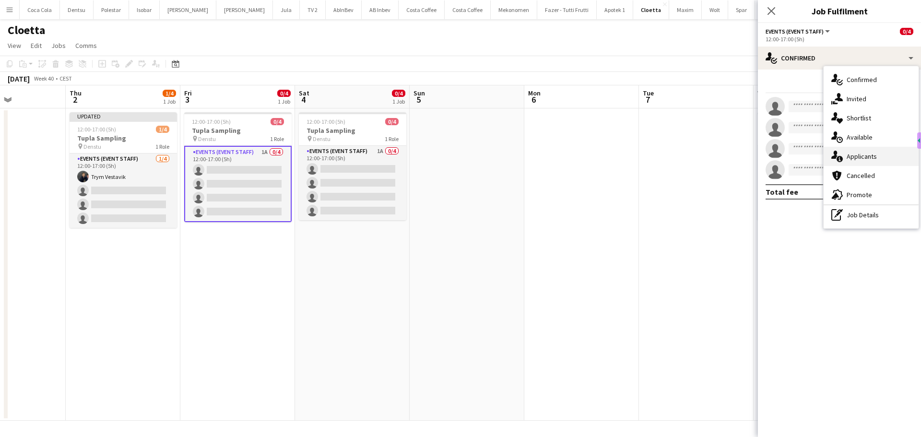
click at [874, 161] on span "Applicants" at bounding box center [862, 156] width 30 height 9
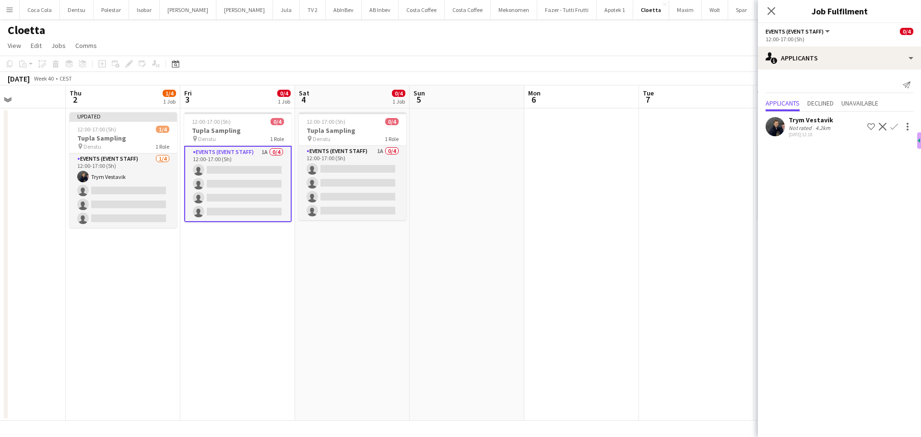
click at [894, 127] on app-icon "Confirm" at bounding box center [895, 127] width 8 height 8
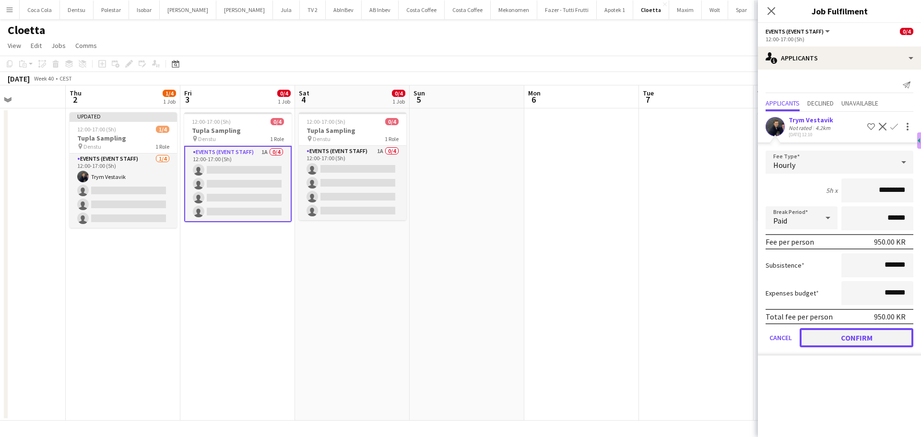
click at [855, 334] on button "Confirm" at bounding box center [857, 337] width 114 height 19
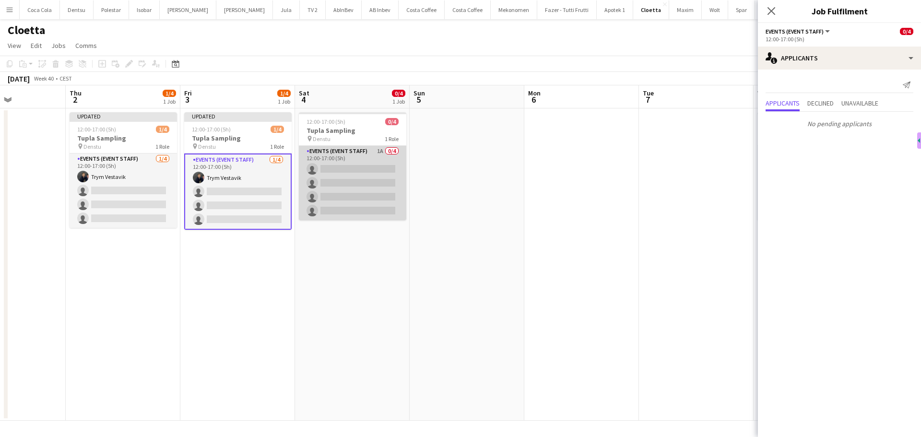
click at [362, 192] on app-card-role "Events (Event Staff) 1A 0/4 12:00-17:00 (5h) single-neutral-actions single-neut…" at bounding box center [352, 183] width 107 height 74
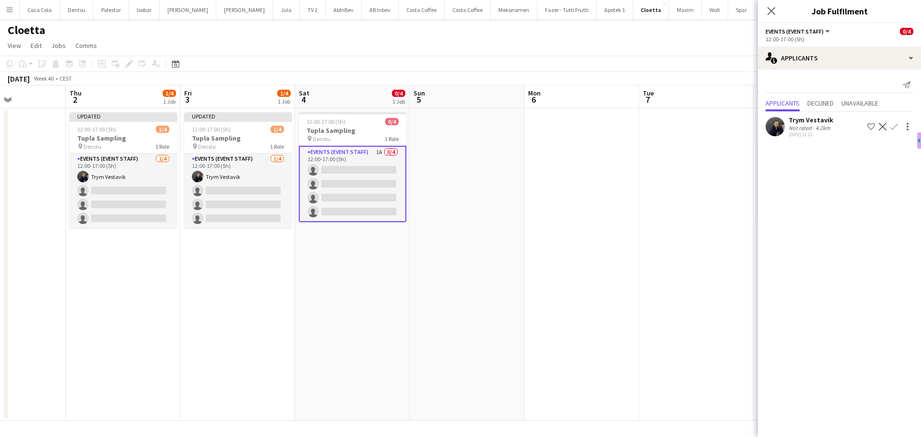
click at [895, 126] on app-icon "Confirm" at bounding box center [895, 127] width 8 height 8
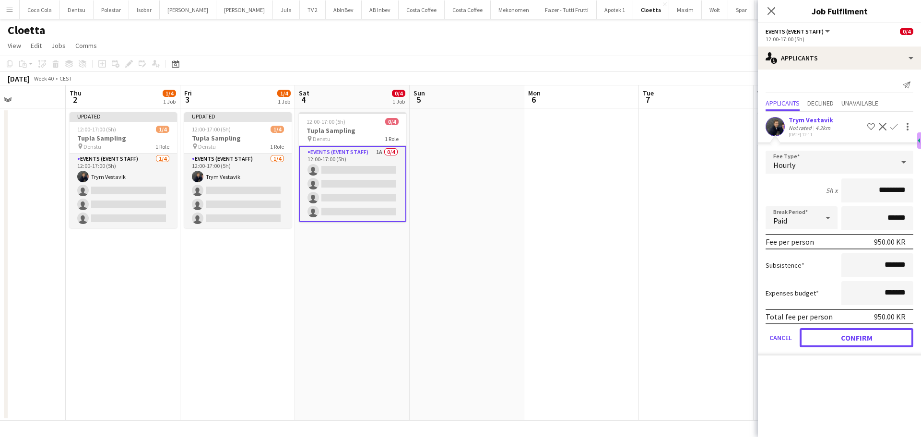
drag, startPoint x: 845, startPoint y: 336, endPoint x: 758, endPoint y: 286, distance: 100.4
click at [845, 336] on button "Confirm" at bounding box center [857, 337] width 114 height 19
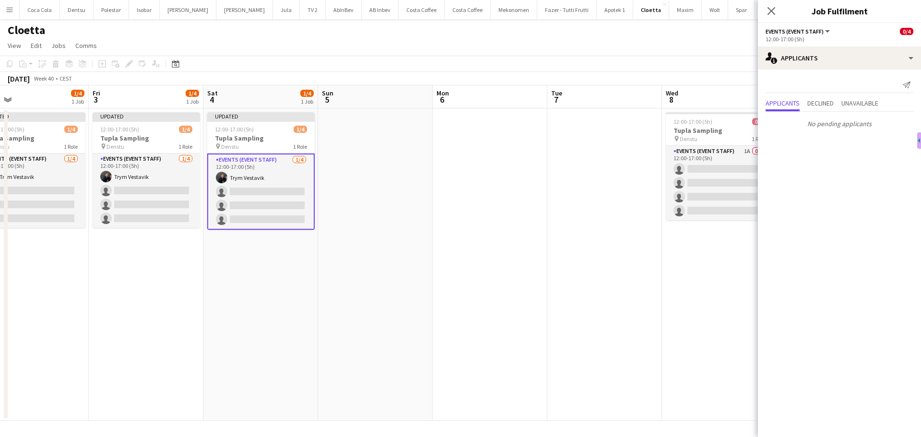
drag, startPoint x: 680, startPoint y: 257, endPoint x: 363, endPoint y: 248, distance: 317.3
click at [376, 251] on app-calendar-viewport "Mon 29 Tue 30 Wed 1 Thu 2 1/4 1 Job Fri 3 1/4 1 Job Sat 4 1/4 1 Job Sun 5 Mon 6…" at bounding box center [460, 252] width 921 height 335
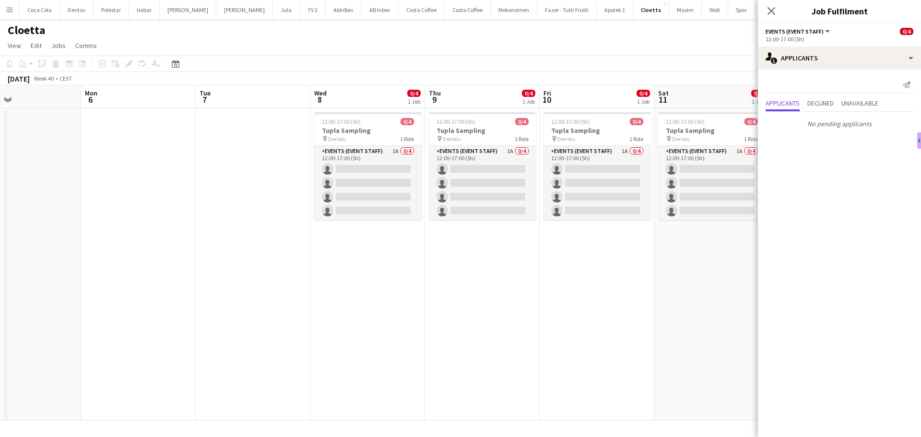
drag, startPoint x: 536, startPoint y: 242, endPoint x: 380, endPoint y: 234, distance: 155.7
click at [404, 246] on app-calendar-viewport "Thu 2 1/4 1 Job Fri 3 1/4 1 Job Sat 4 1/4 1 Job Sun 5 Mon 6 Tue 7 Wed 8 0/4 1 J…" at bounding box center [460, 252] width 921 height 335
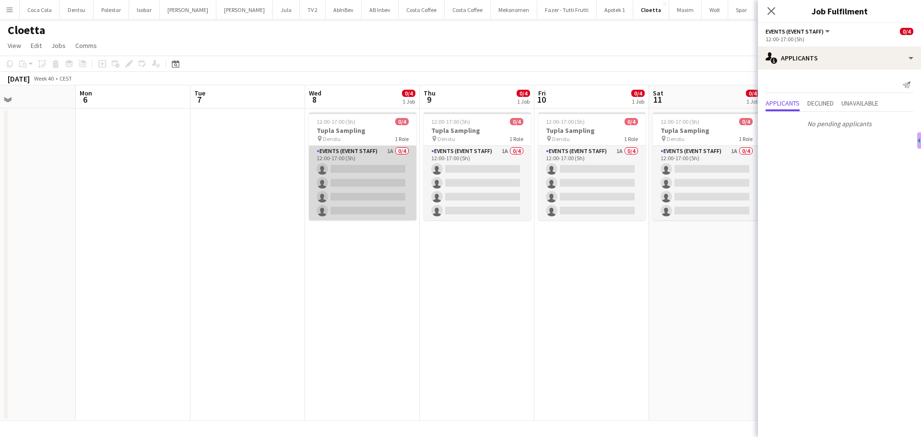
click at [371, 188] on app-card-role "Events (Event Staff) 1A 0/4 12:00-17:00 (5h) single-neutral-actions single-neut…" at bounding box center [362, 183] width 107 height 74
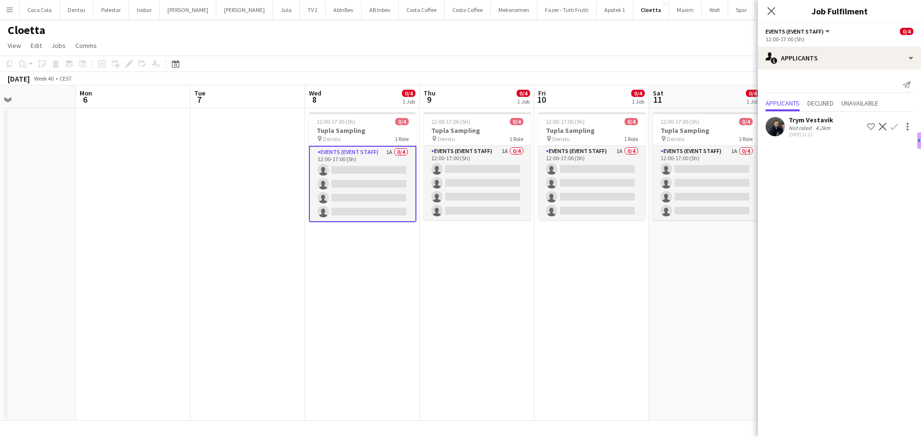
click at [896, 126] on app-icon "Confirm" at bounding box center [895, 127] width 8 height 8
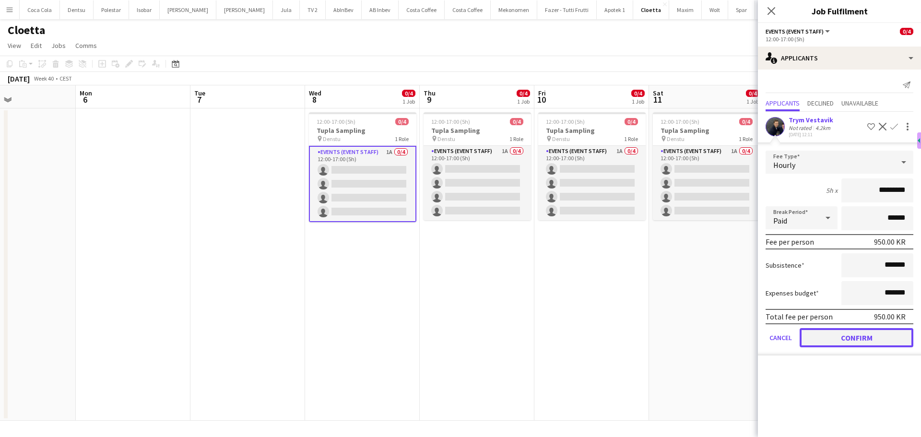
click at [867, 339] on button "Confirm" at bounding box center [857, 337] width 114 height 19
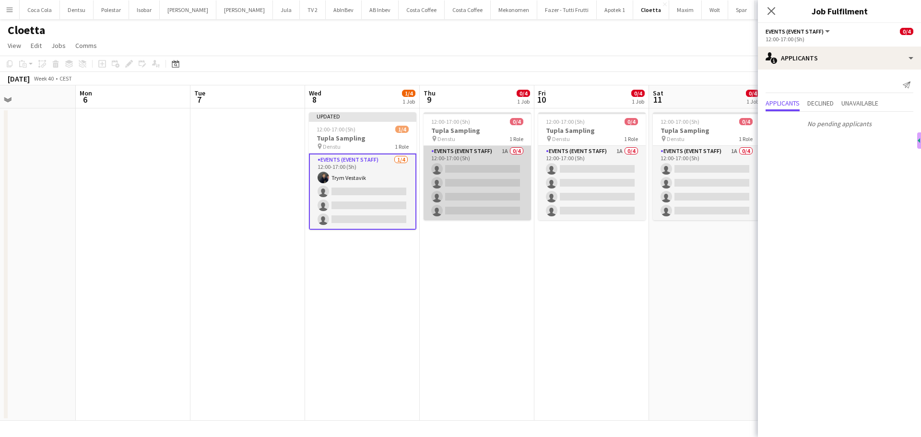
click at [501, 193] on app-card-role "Events (Event Staff) 1A 0/4 12:00-17:00 (5h) single-neutral-actions single-neut…" at bounding box center [477, 183] width 107 height 74
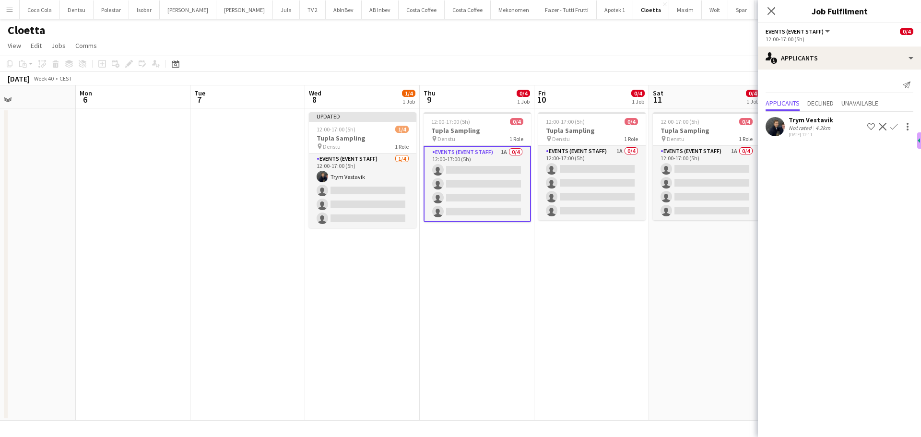
click at [897, 125] on app-icon "Confirm" at bounding box center [895, 127] width 8 height 8
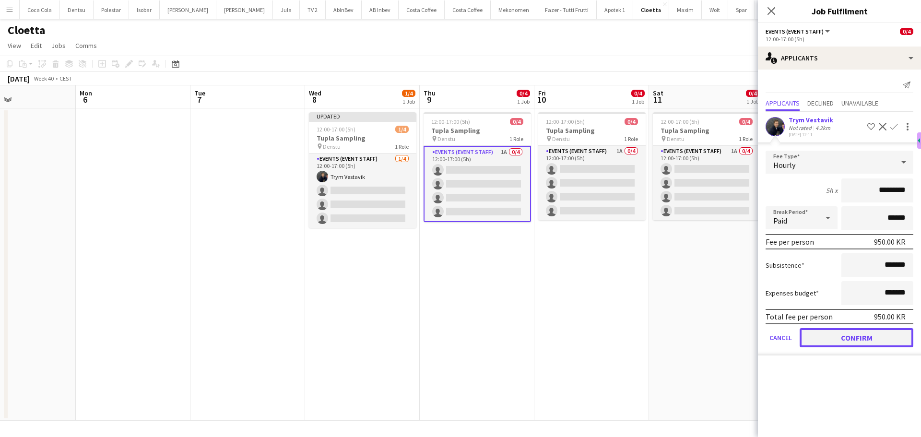
click at [850, 343] on button "Confirm" at bounding box center [857, 337] width 114 height 19
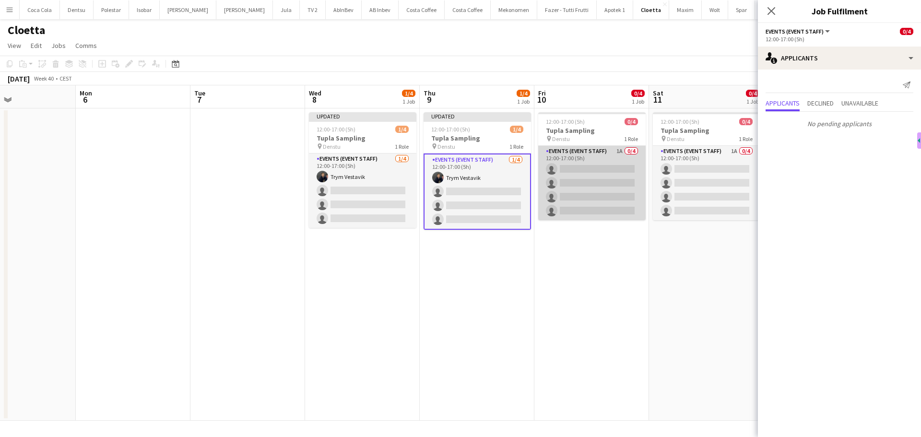
click at [629, 211] on app-card-role "Events (Event Staff) 1A 0/4 12:00-17:00 (5h) single-neutral-actions single-neut…" at bounding box center [591, 183] width 107 height 74
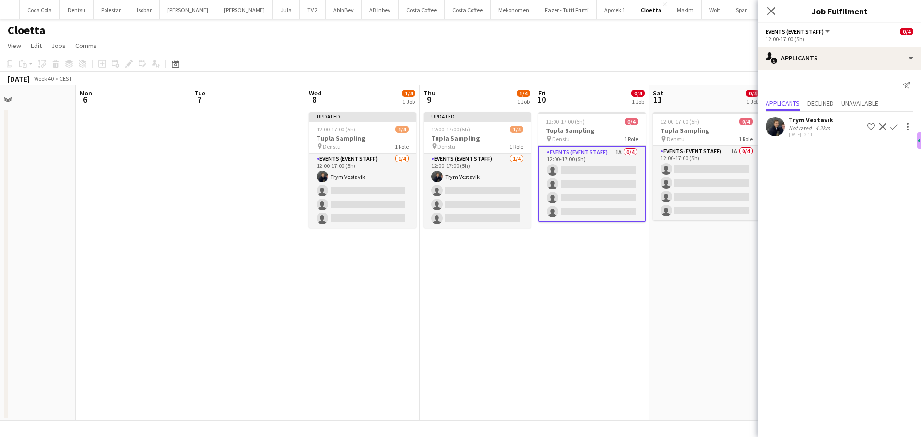
click at [894, 125] on app-icon "Confirm" at bounding box center [895, 127] width 8 height 8
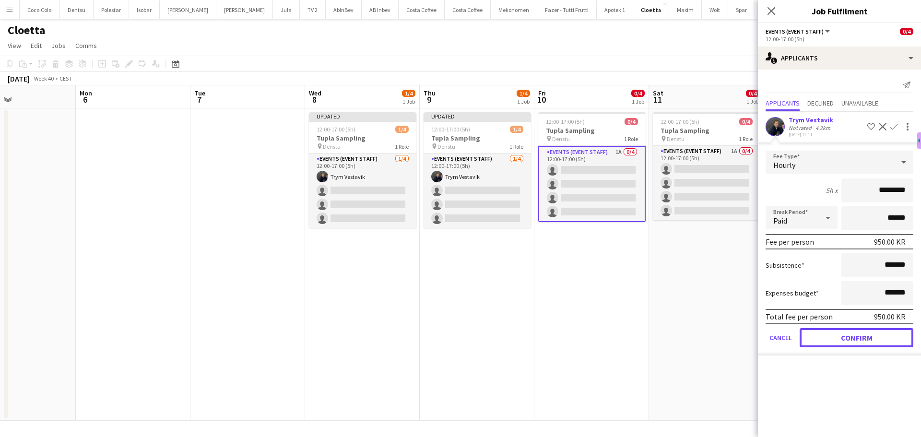
drag, startPoint x: 865, startPoint y: 335, endPoint x: 780, endPoint y: 253, distance: 118.4
click at [865, 335] on button "Confirm" at bounding box center [857, 337] width 114 height 19
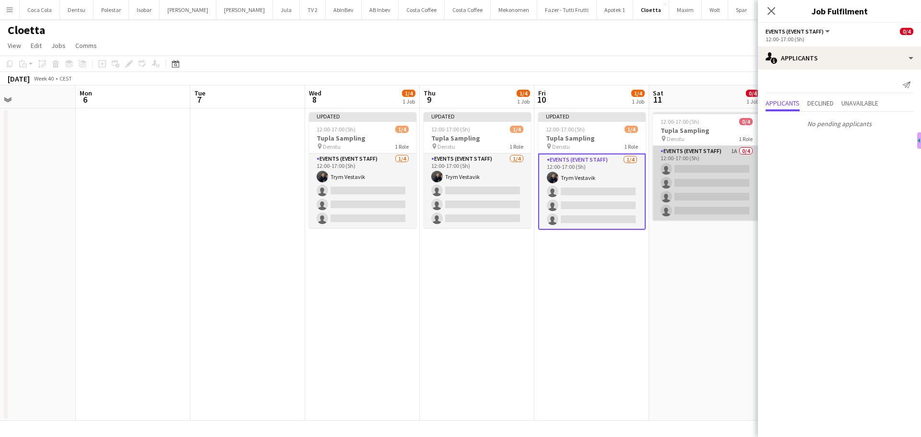
click at [714, 185] on app-card-role "Events (Event Staff) 1A 0/4 12:00-17:00 (5h) single-neutral-actions single-neut…" at bounding box center [706, 183] width 107 height 74
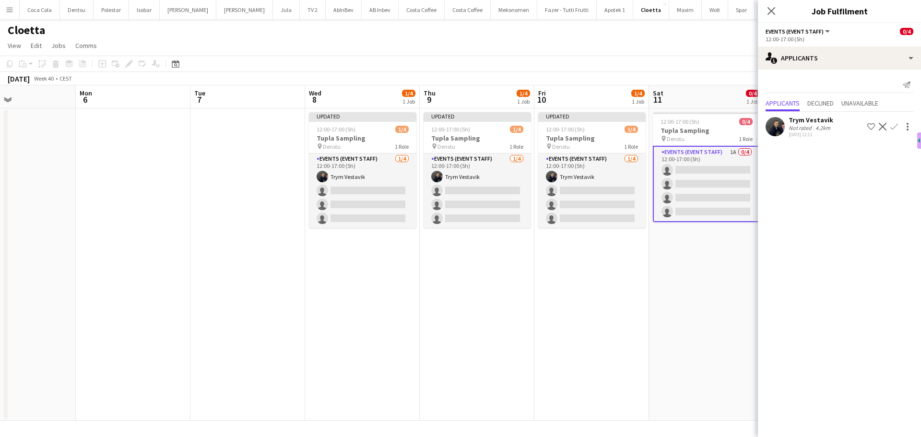
click at [893, 127] on app-icon "Confirm" at bounding box center [895, 127] width 8 height 8
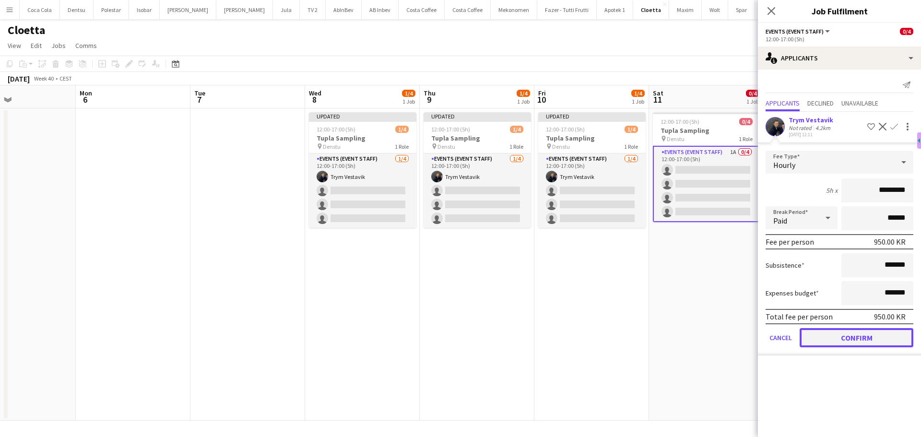
click at [850, 342] on button "Confirm" at bounding box center [857, 337] width 114 height 19
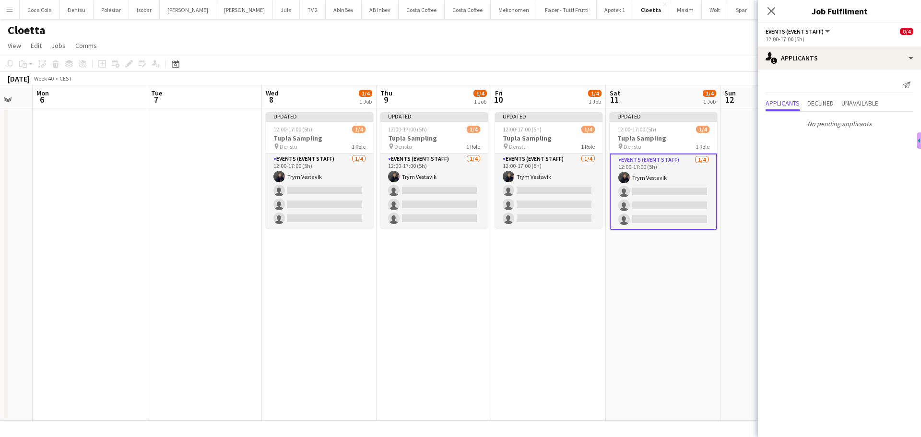
drag, startPoint x: 611, startPoint y: 334, endPoint x: 494, endPoint y: 335, distance: 117.1
click at [494, 335] on app-calendar-viewport "Fri 3 1/4 1 Job Sat 4 1/4 1 Job Sun 5 Mon 6 Tue 7 Wed 8 1/4 1 Job Thu 9 1/4 1 J…" at bounding box center [460, 252] width 921 height 335
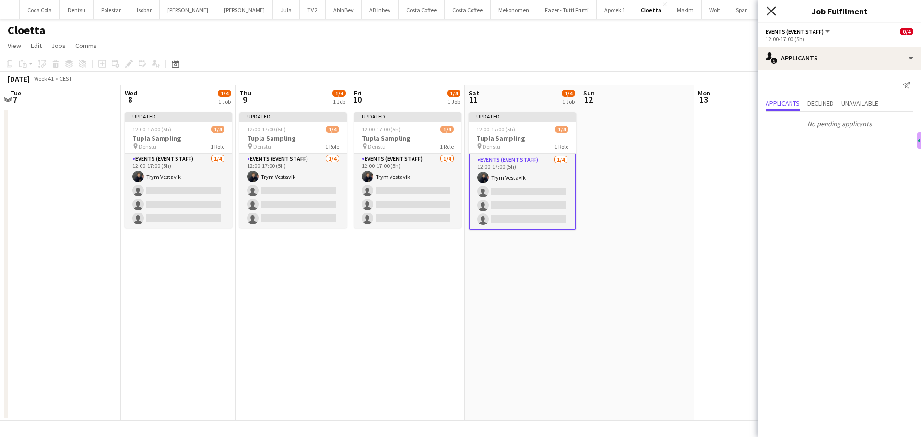
click at [769, 10] on icon "Close pop-in" at bounding box center [771, 10] width 9 height 9
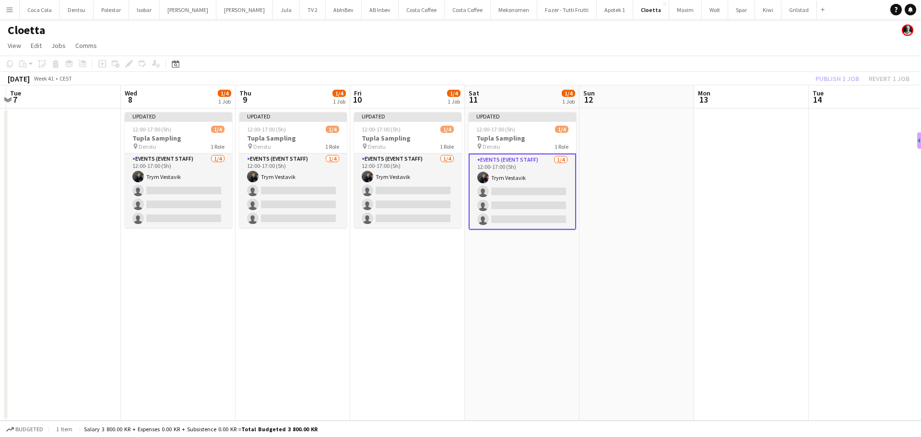
click at [617, 269] on app-date-cell at bounding box center [637, 264] width 115 height 312
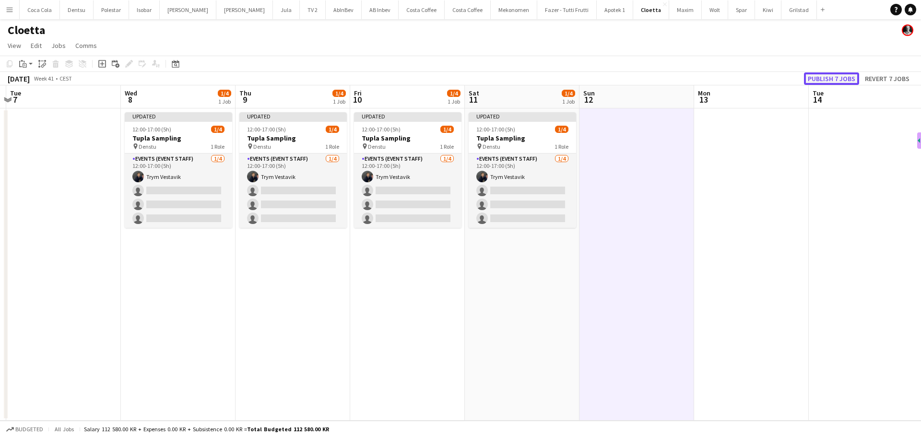
click at [839, 81] on button "Publish 7 jobs" at bounding box center [831, 78] width 55 height 12
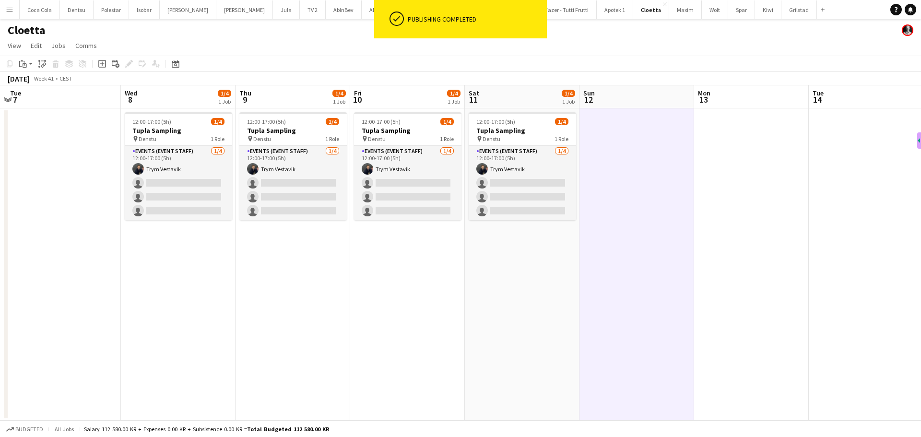
click at [474, 335] on app-date-cell "12:00-17:00 (5h) 1/4 Tupla Sampling pin Denstu 1 Role Events (Event Staff) 1/4 …" at bounding box center [522, 264] width 115 height 312
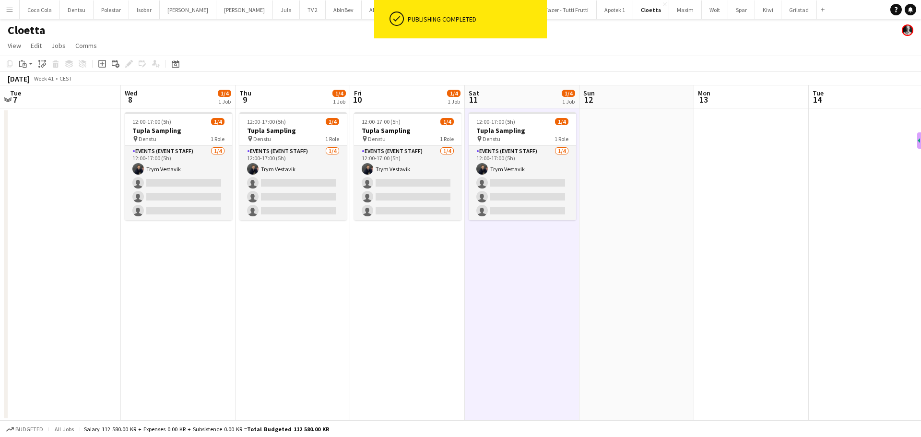
drag, startPoint x: 283, startPoint y: 335, endPoint x: 460, endPoint y: 335, distance: 177.1
click at [443, 335] on app-calendar-viewport "Sat 4 1/4 1 Job Sun 5 Mon 6 Tue 7 Wed 8 1/4 1 Job Thu 9 1/4 1 Job Fri 10 1/4 1 …" at bounding box center [460, 252] width 921 height 335
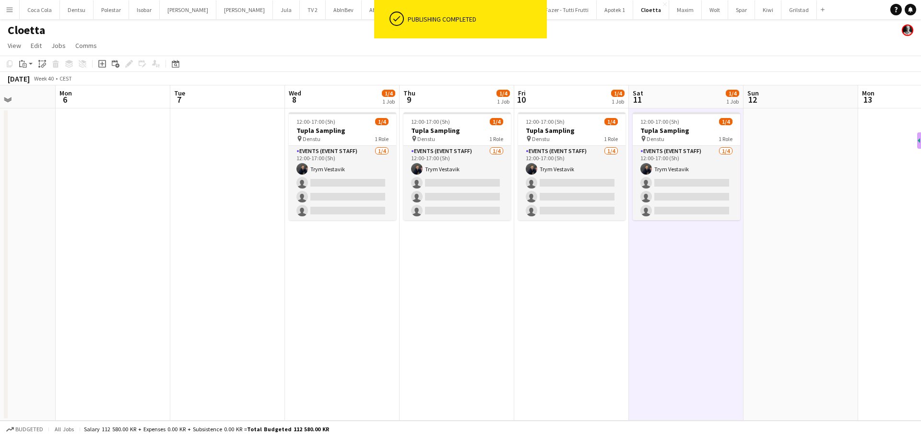
scroll to position [0, 284]
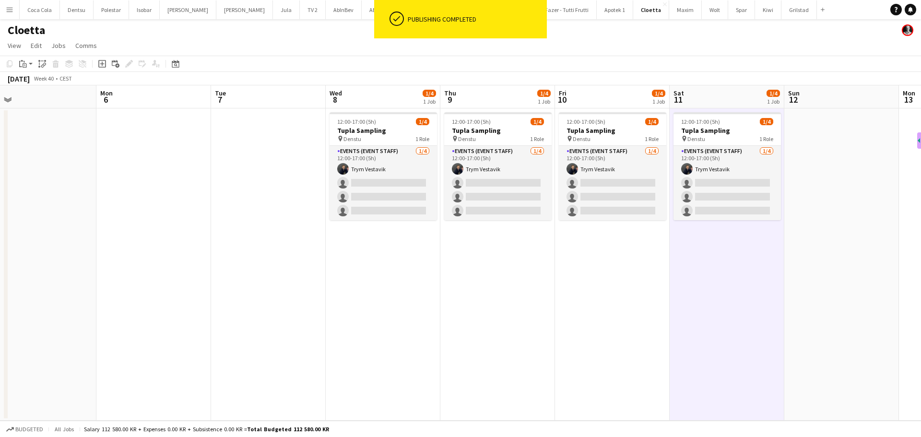
drag, startPoint x: 334, startPoint y: 338, endPoint x: 439, endPoint y: 333, distance: 105.2
click at [419, 333] on app-calendar-viewport "Fri 3 1/4 1 Job Sat 4 1/4 1 Job Sun 5 Mon 6 Tue 7 Wed 8 1/4 1 Job Thu 9 1/4 1 J…" at bounding box center [460, 252] width 921 height 335
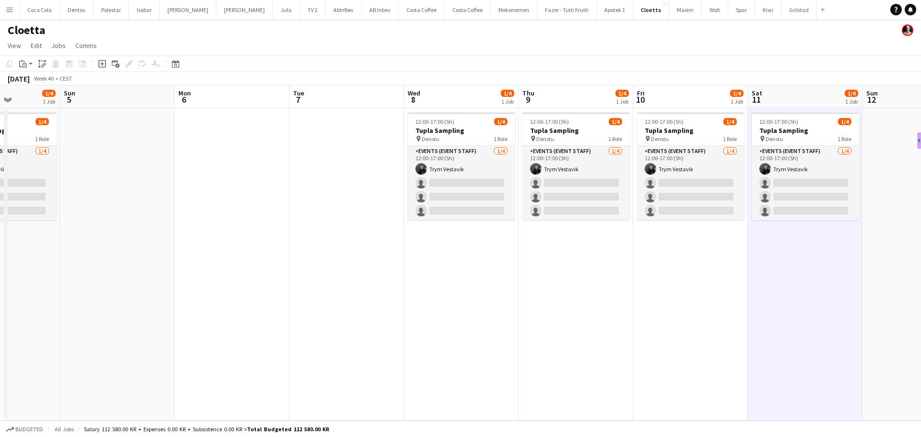
drag, startPoint x: 425, startPoint y: 301, endPoint x: 658, endPoint y: 271, distance: 234.7
click at [636, 275] on app-calendar-viewport "Thu 2 1/4 1 Job Fri 3 1/4 1 Job Sat 4 1/4 1 Job Sun 5 Mon 6 Tue 7 Wed 8 1/4 1 J…" at bounding box center [460, 252] width 921 height 335
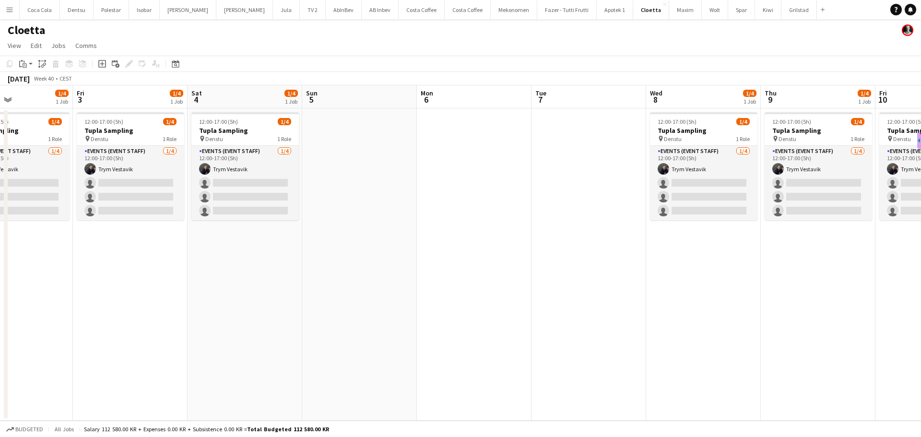
drag, startPoint x: 409, startPoint y: 263, endPoint x: 474, endPoint y: 258, distance: 64.6
click at [462, 259] on app-calendar-viewport "Tue 30 Wed 1 Thu 2 1/4 1 Job Fri 3 1/4 1 Job Sat 4 1/4 1 Job Sun 5 Mon 6 Tue 7 …" at bounding box center [460, 252] width 921 height 335
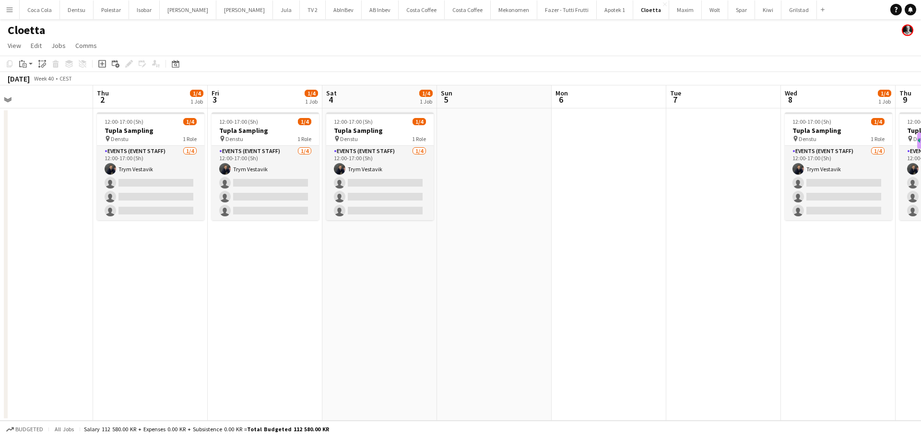
click at [144, 306] on app-date-cell "12:00-17:00 (5h) 1/4 Tupla Sampling pin Denstu 1 Role Events (Event Staff) 1/4 …" at bounding box center [150, 264] width 115 height 312
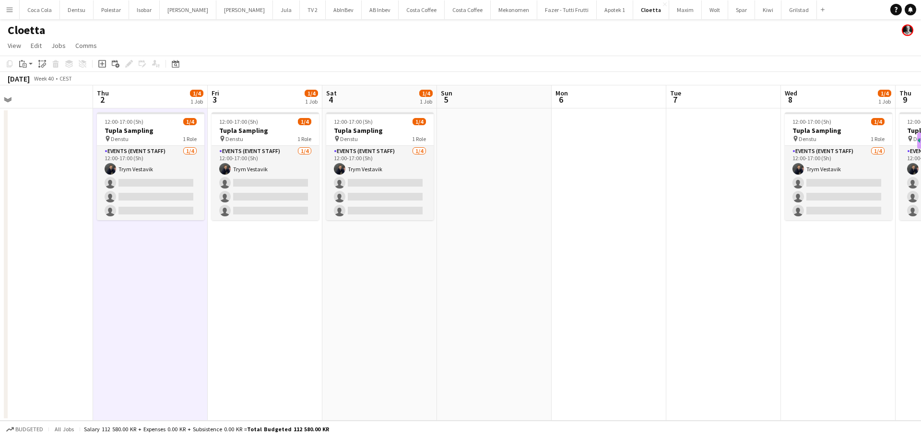
click at [11, 10] on app-icon "Menu" at bounding box center [10, 10] width 8 height 8
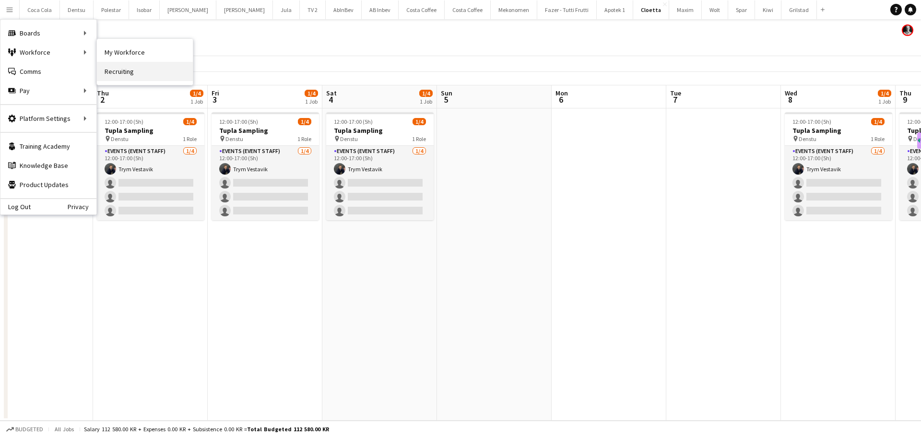
click at [137, 75] on link "Recruiting" at bounding box center [145, 71] width 96 height 19
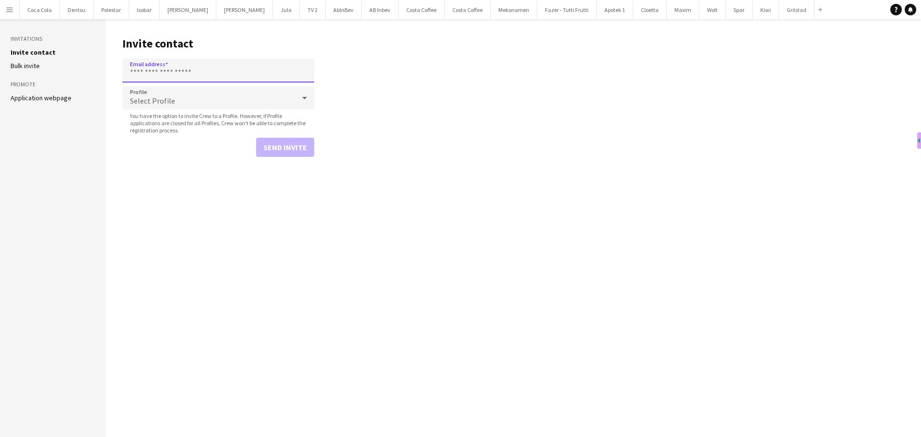
click at [169, 72] on input "Email address" at bounding box center [218, 71] width 192 height 24
type input "**********"
click at [286, 150] on button "Send invite" at bounding box center [285, 147] width 58 height 19
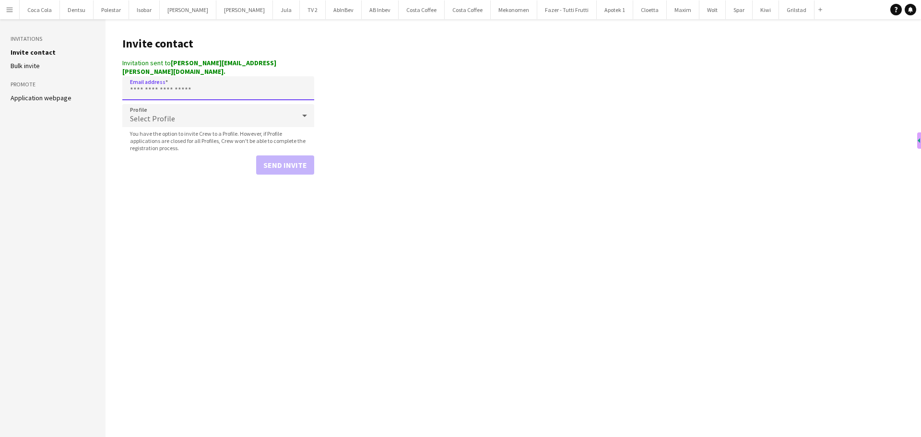
click at [154, 82] on input "Email address" at bounding box center [218, 88] width 192 height 24
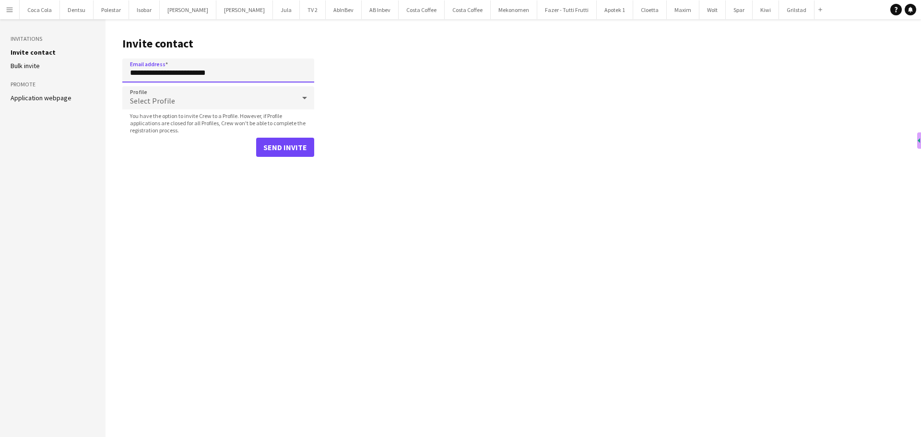
type input "**********"
click at [276, 151] on button "Send invite" at bounding box center [285, 147] width 58 height 19
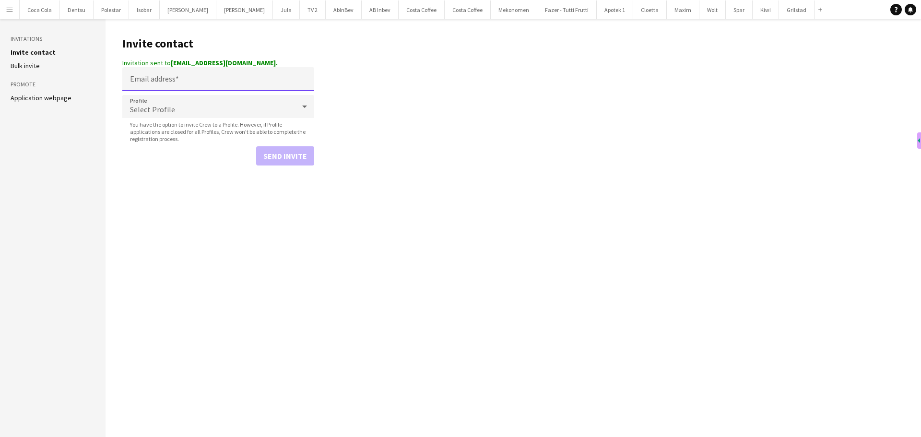
click at [162, 80] on input "Email address" at bounding box center [218, 79] width 192 height 24
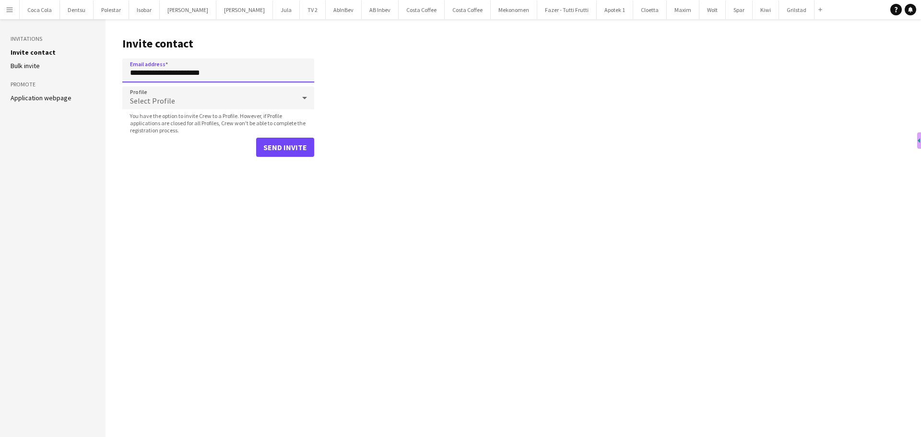
type input "**********"
click at [270, 148] on button "Send invite" at bounding box center [285, 147] width 58 height 19
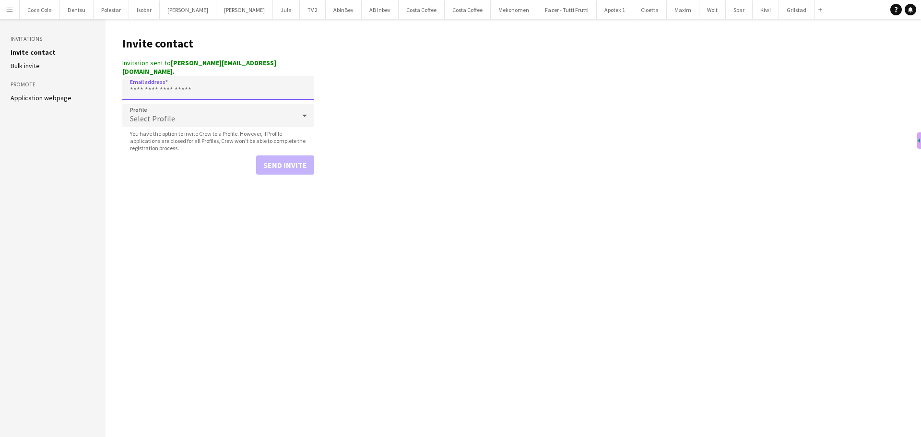
click at [195, 77] on input "Email address" at bounding box center [218, 88] width 192 height 24
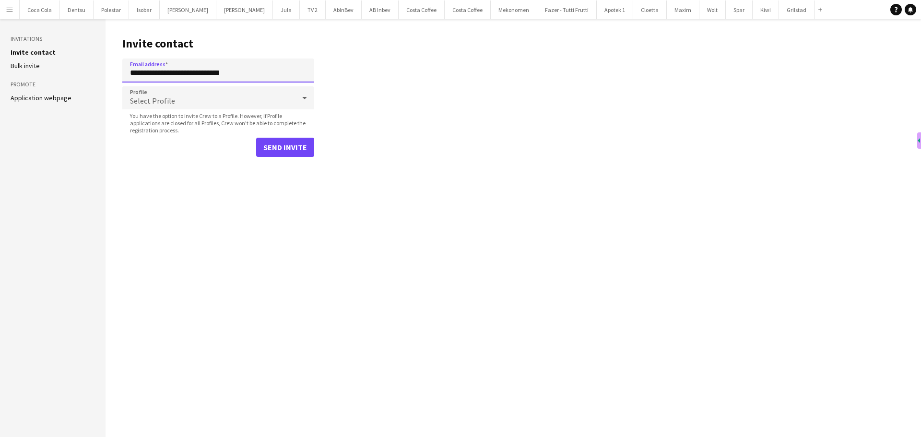
type input "**********"
click at [286, 150] on button "Send invite" at bounding box center [285, 147] width 58 height 19
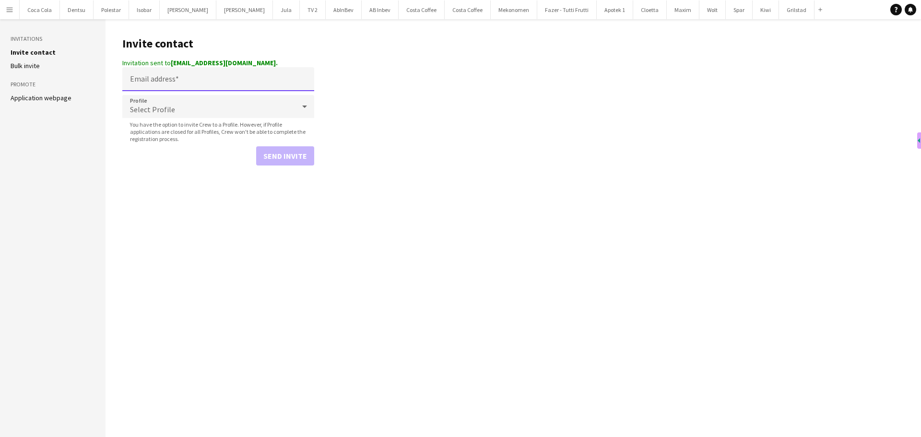
click at [159, 84] on input "Email address" at bounding box center [218, 79] width 192 height 24
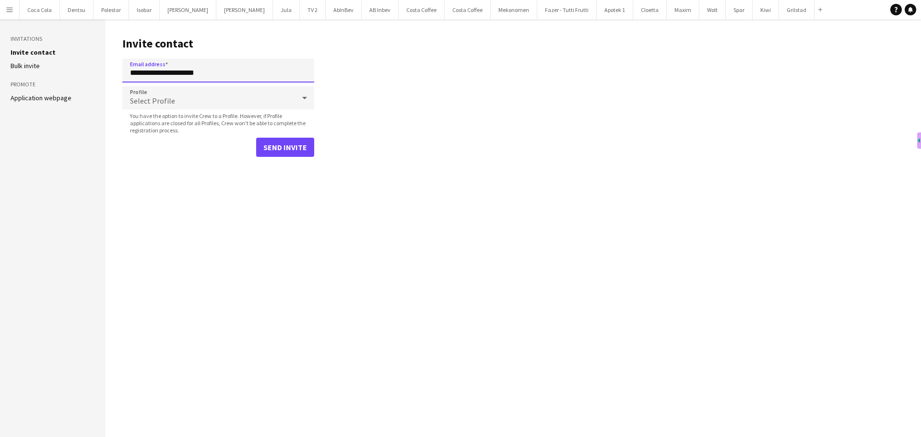
type input "**********"
click at [271, 147] on button "Send invite" at bounding box center [285, 147] width 58 height 19
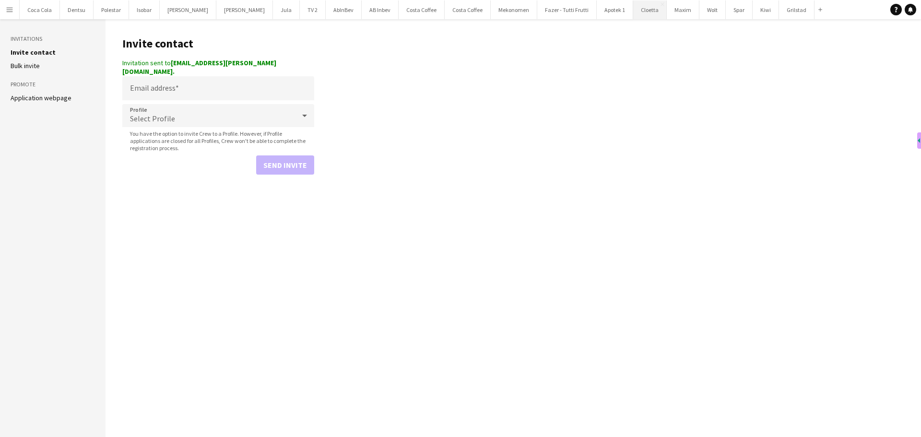
click at [633, 9] on button "Cloetta Close" at bounding box center [650, 9] width 34 height 19
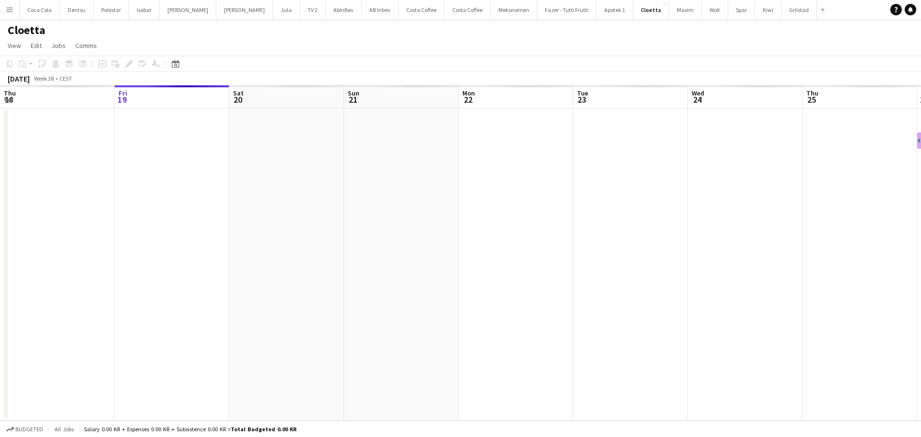
click at [190, 289] on app-calendar-viewport "Tue 16 Wed 17 Thu 18 Fri 19 Sat 20 Sun 21 Mon 22 Tue 23 Wed 24 Thu 25 Fri 26 Sa…" at bounding box center [460, 252] width 921 height 335
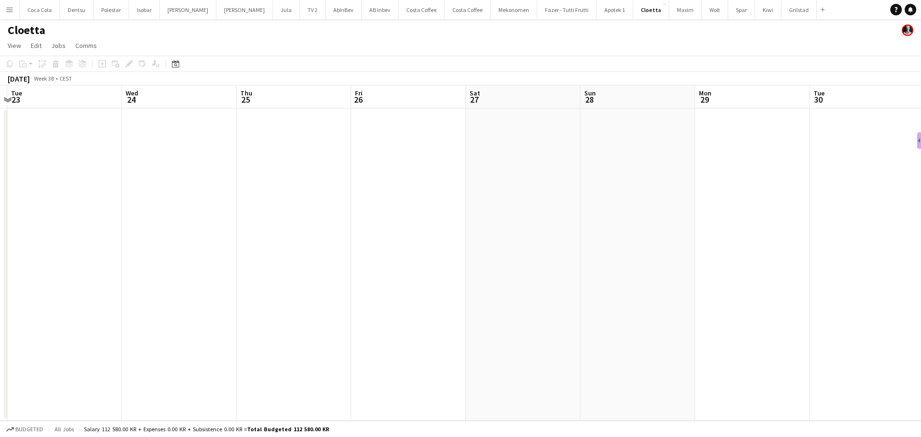
drag, startPoint x: 372, startPoint y: 297, endPoint x: 501, endPoint y: 293, distance: 129.1
click at [191, 280] on app-calendar-viewport "Sat 20 Sun 21 Mon 22 Tue 23 Wed 24 Thu 25 Fri 26 Sat 27 Sun 28 Mon 29 Tue 30 We…" at bounding box center [460, 252] width 921 height 335
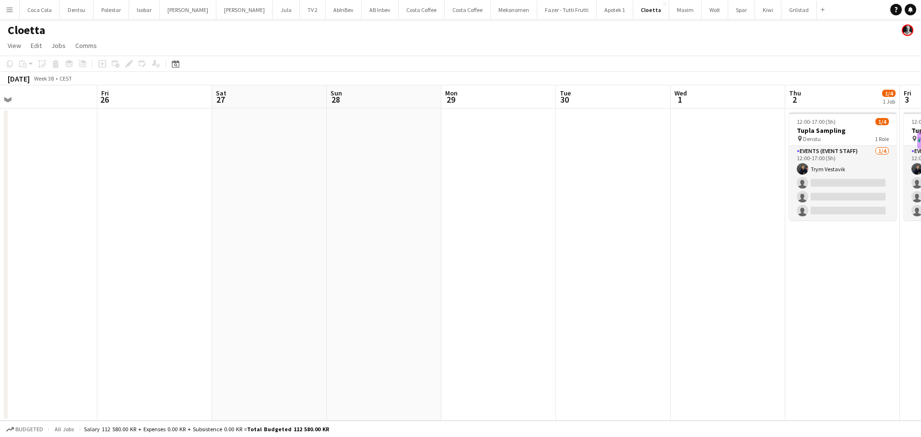
drag, startPoint x: 403, startPoint y: 244, endPoint x: 157, endPoint y: 197, distance: 250.1
click at [173, 201] on app-calendar-viewport "Mon 22 Tue 23 Wed 24 Thu 25 Fri 26 Sat 27 Sun 28 Mon 29 Tue 30 Wed 1 Thu 2 1/4 …" at bounding box center [460, 252] width 921 height 335
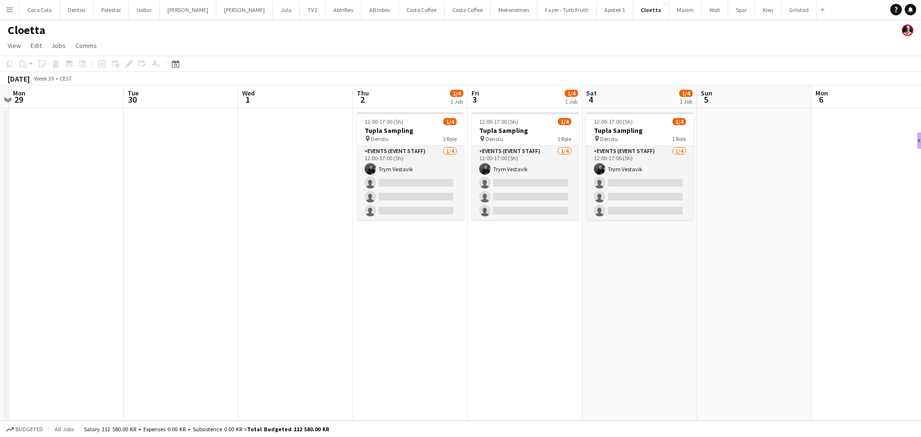
drag, startPoint x: 407, startPoint y: 275, endPoint x: 306, endPoint y: 259, distance: 103.0
click at [323, 262] on app-calendar-viewport "Fri 26 Sat 27 Sun 28 Mon 29 Tue 30 Wed 1 Thu 2 1/4 1 Job Fri 3 1/4 1 Job Sat 4 …" at bounding box center [460, 252] width 921 height 335
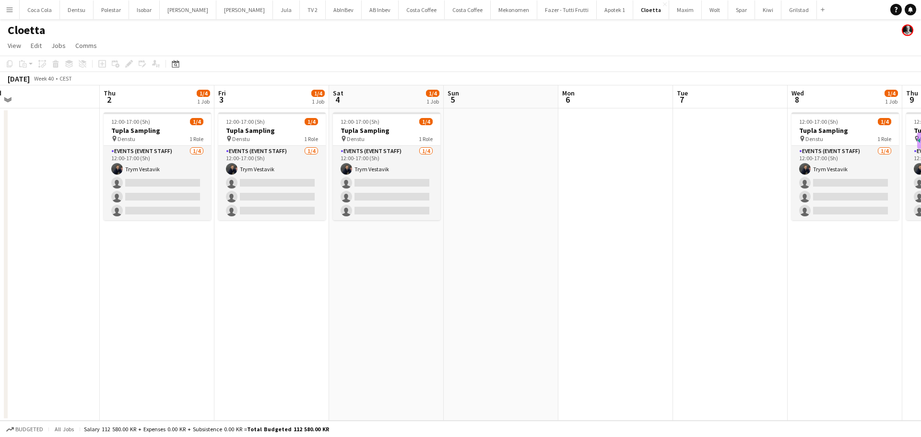
click at [449, 260] on app-calendar-viewport "Sun 28 Mon 29 Tue 30 Wed 1 Thu 2 1/4 1 Job Fri 3 1/4 1 Job Sat 4 1/4 1 Job Sun …" at bounding box center [460, 252] width 921 height 335
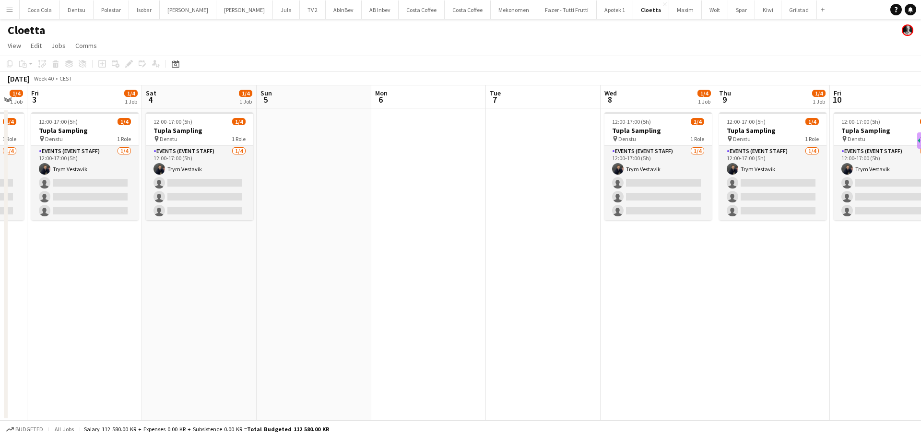
drag, startPoint x: 661, startPoint y: 274, endPoint x: 441, endPoint y: 274, distance: 220.3
click at [441, 274] on app-calendar-viewport "Tue 30 Wed 1 Thu 2 1/4 1 Job Fri 3 1/4 1 Job Sat 4 1/4 1 Job Sun 5 Mon 6 Tue 7 …" at bounding box center [460, 252] width 921 height 335
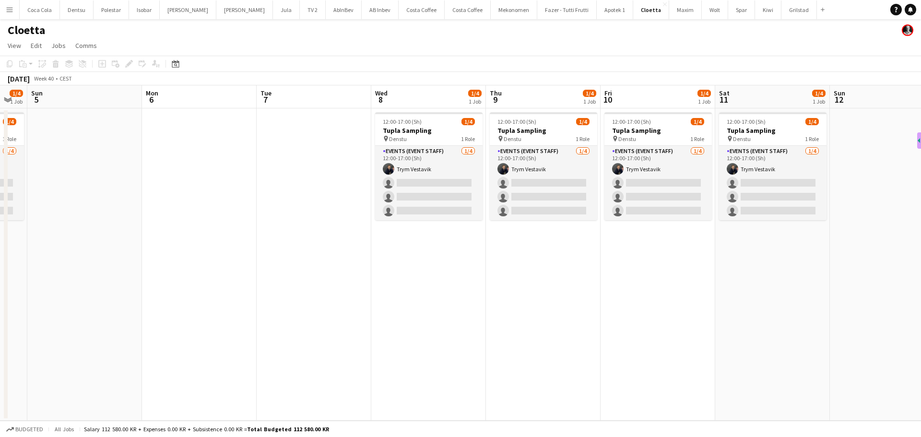
scroll to position [0, 327]
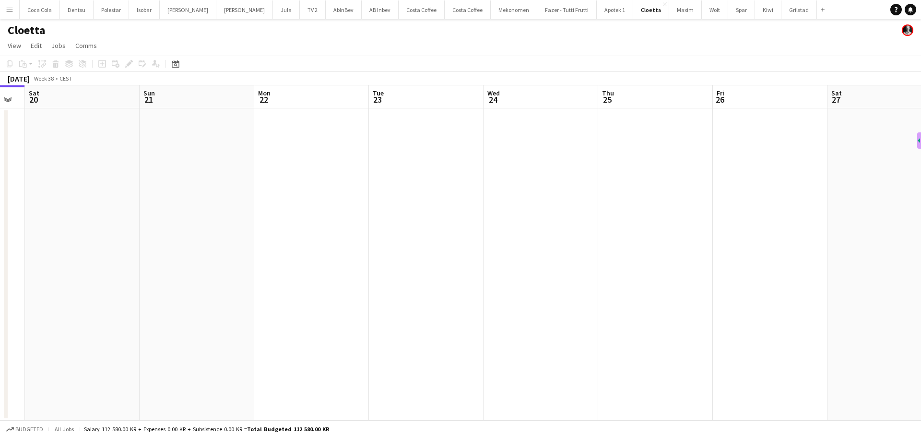
drag, startPoint x: 626, startPoint y: 245, endPoint x: 418, endPoint y: 245, distance: 208.3
click at [418, 245] on app-calendar-viewport "Tue 16 Wed 17 Thu 18 Fri 19 Sat 20 Sun 21 Mon 22 Tue 23 Wed 24 Thu 25 Fri 26 Sa…" at bounding box center [460, 252] width 921 height 335
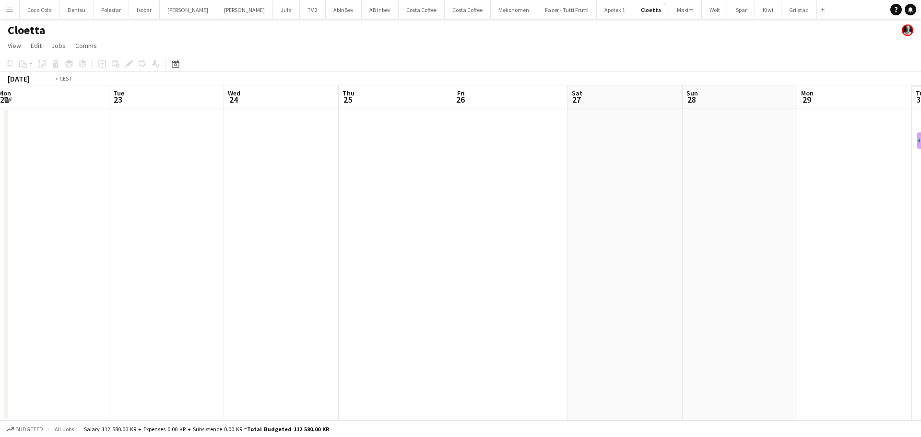
drag, startPoint x: 588, startPoint y: 262, endPoint x: 327, endPoint y: 255, distance: 261.6
click at [327, 255] on app-calendar-viewport "Thu 18 Fri 19 Sat 20 Sun 21 Mon 22 Tue 23 Wed 24 Thu 25 Fri 26 Sat 27 Sun 28 Mo…" at bounding box center [460, 252] width 921 height 335
click at [336, 237] on app-calendar-viewport "Thu 18 Fri 19 Sat 20 Sun 21 Mon 22 Tue 23 Wed 24 Thu 25 Fri 26 Sat 27 Sun 28 Mo…" at bounding box center [460, 252] width 921 height 335
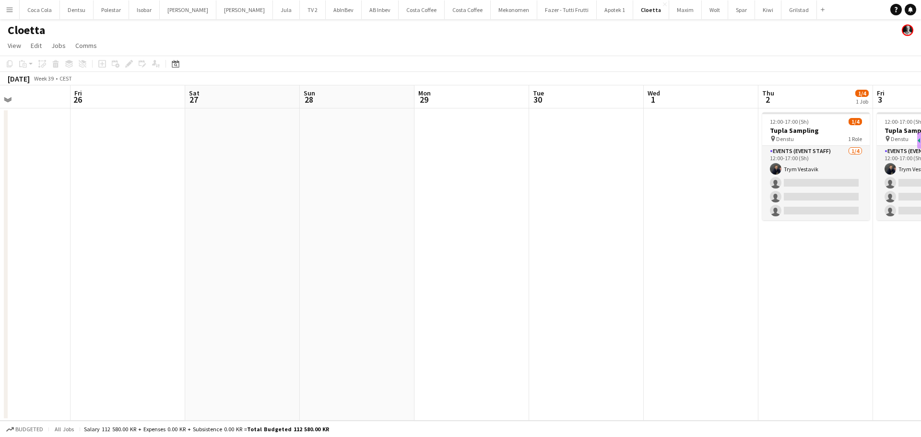
drag, startPoint x: 676, startPoint y: 257, endPoint x: 405, endPoint y: 267, distance: 271.8
click at [407, 267] on app-calendar-viewport "Mon 22 Tue 23 Wed 24 Thu 25 Fri 26 Sat 27 Sun 28 Mon 29 Tue 30 Wed 1 Thu 2 1/4 …" at bounding box center [460, 252] width 921 height 335
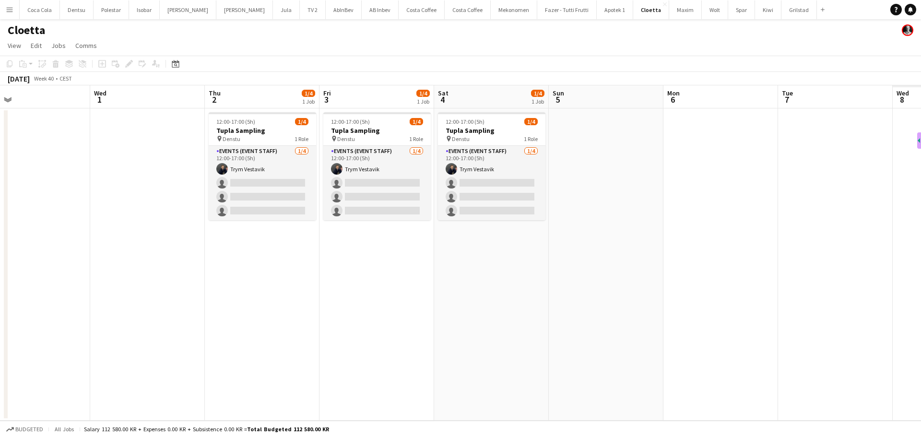
drag, startPoint x: 459, startPoint y: 302, endPoint x: 526, endPoint y: 309, distance: 67.6
click at [335, 300] on app-calendar-viewport "Fri 26 Sat 27 Sun 28 Mon 29 Tue 30 Wed 1 Thu 2 1/4 1 Job Fri 3 1/4 1 Job Sat 4 …" at bounding box center [460, 252] width 921 height 335
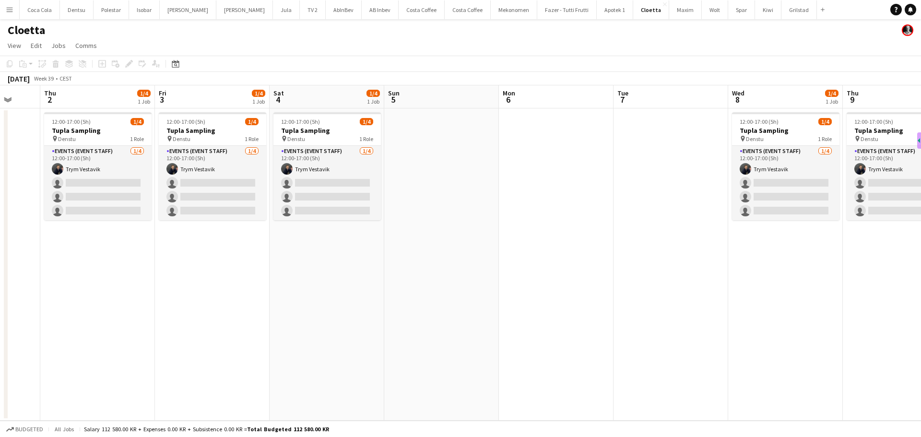
drag, startPoint x: 722, startPoint y: 344, endPoint x: 287, endPoint y: 324, distance: 435.7
click at [287, 324] on app-calendar-viewport "Sun 28 Mon 29 Tue 30 Wed 1 Thu 2 1/4 1 Job Fri 3 1/4 1 Job Sat 4 1/4 1 Job Sun …" at bounding box center [460, 252] width 921 height 335
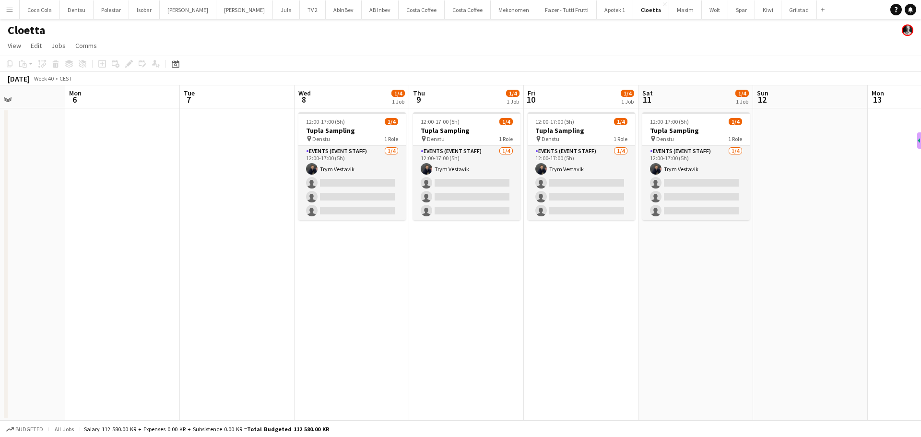
drag, startPoint x: 614, startPoint y: 323, endPoint x: 508, endPoint y: 347, distance: 108.6
click at [513, 347] on app-calendar-viewport "Fri 3 1/4 1 Job Sat 4 1/4 1 Job Sun 5 Mon 6 Tue 7 Wed 8 1/4 1 Job Thu 9 1/4 1 J…" at bounding box center [460, 252] width 921 height 335
